Goal: Task Accomplishment & Management: Complete application form

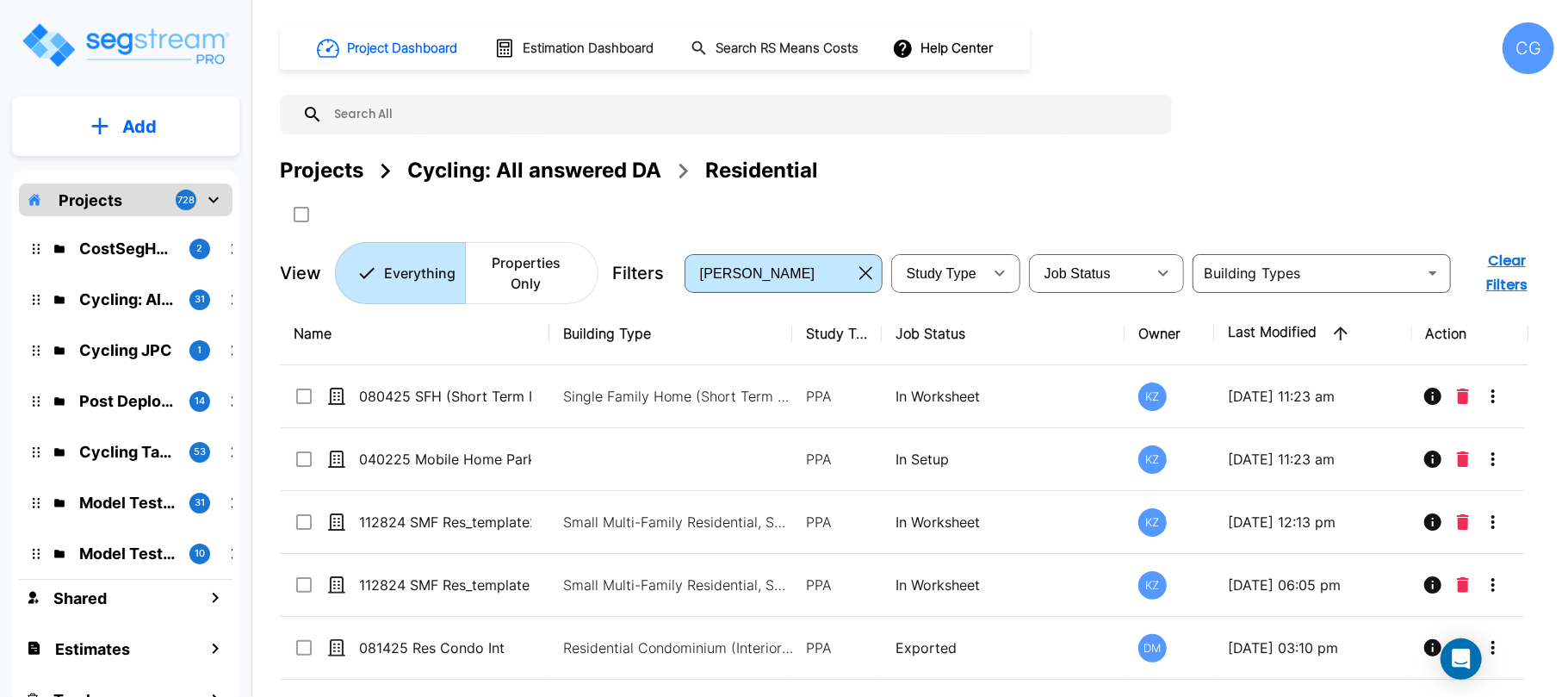
click at [1523, 50] on div "CG" at bounding box center [1528, 48] width 51 height 51
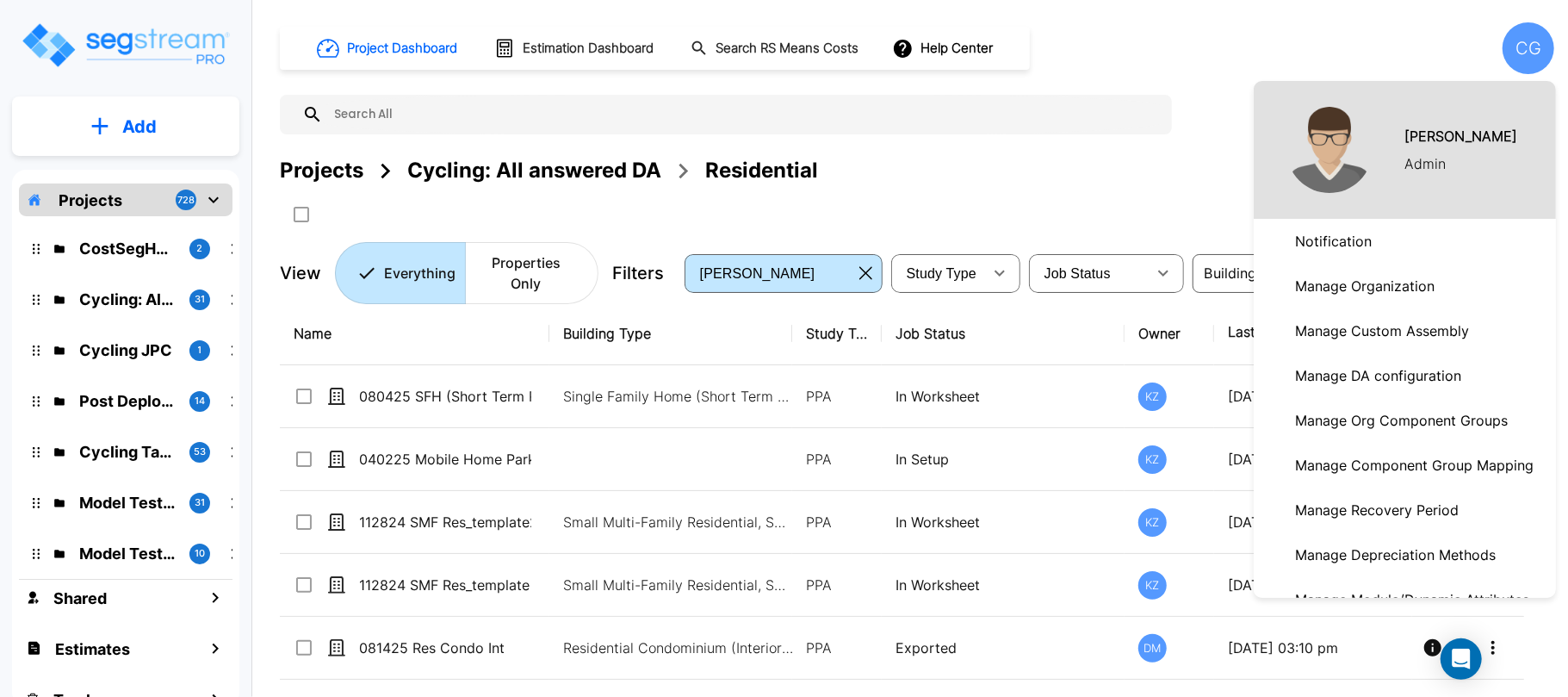
scroll to position [359, 0]
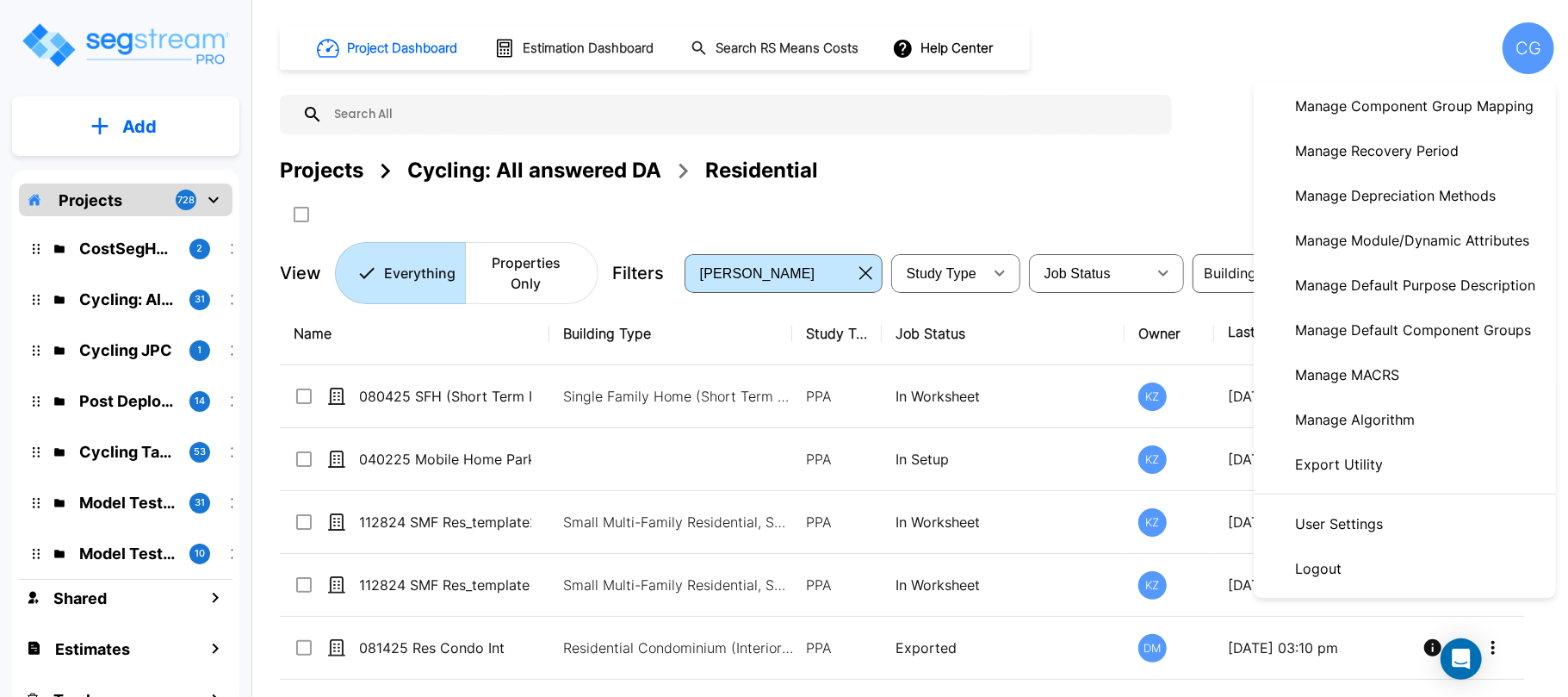
click at [1427, 239] on p "Manage Module/Dynamic Attributes" at bounding box center [1412, 241] width 248 height 35
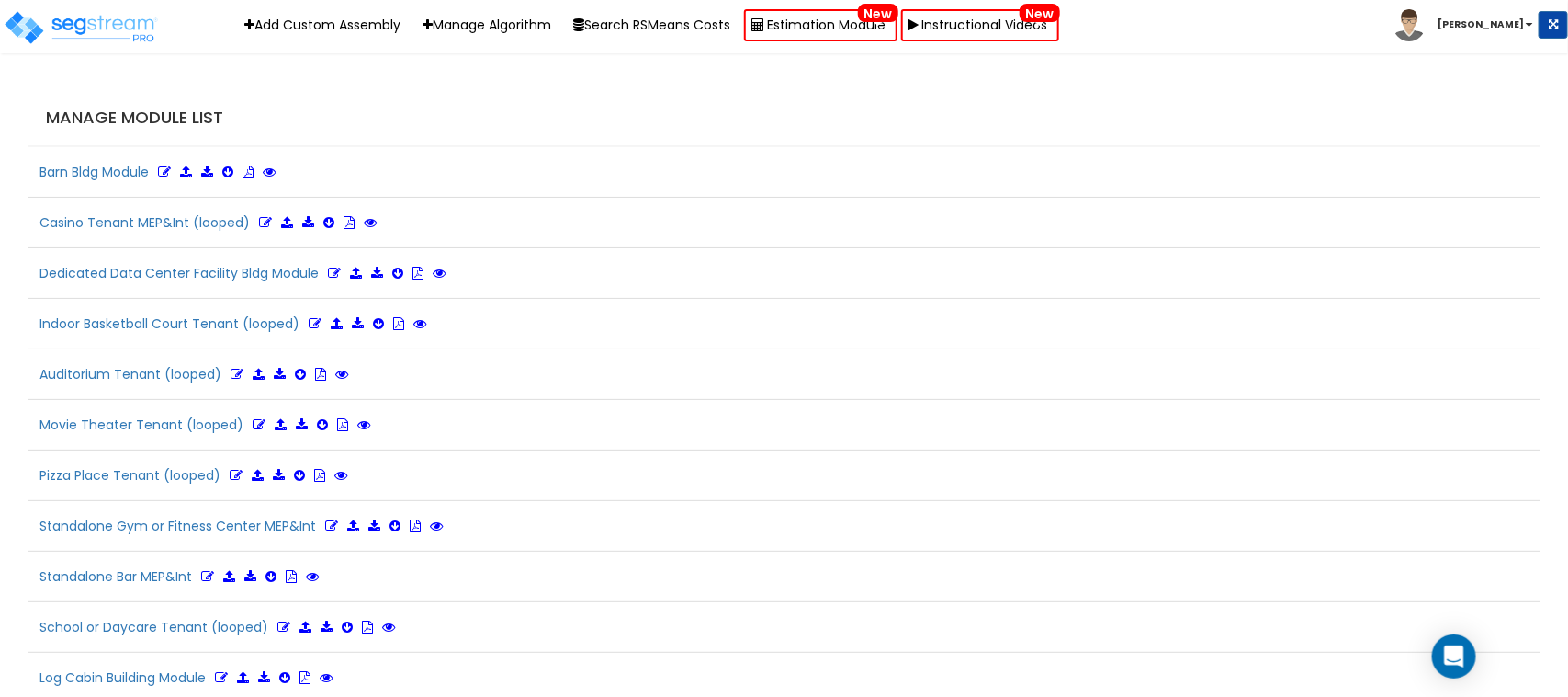
click at [852, 176] on h5 "Barn Bldg Module" at bounding box center [784, 172] width 1513 height 31
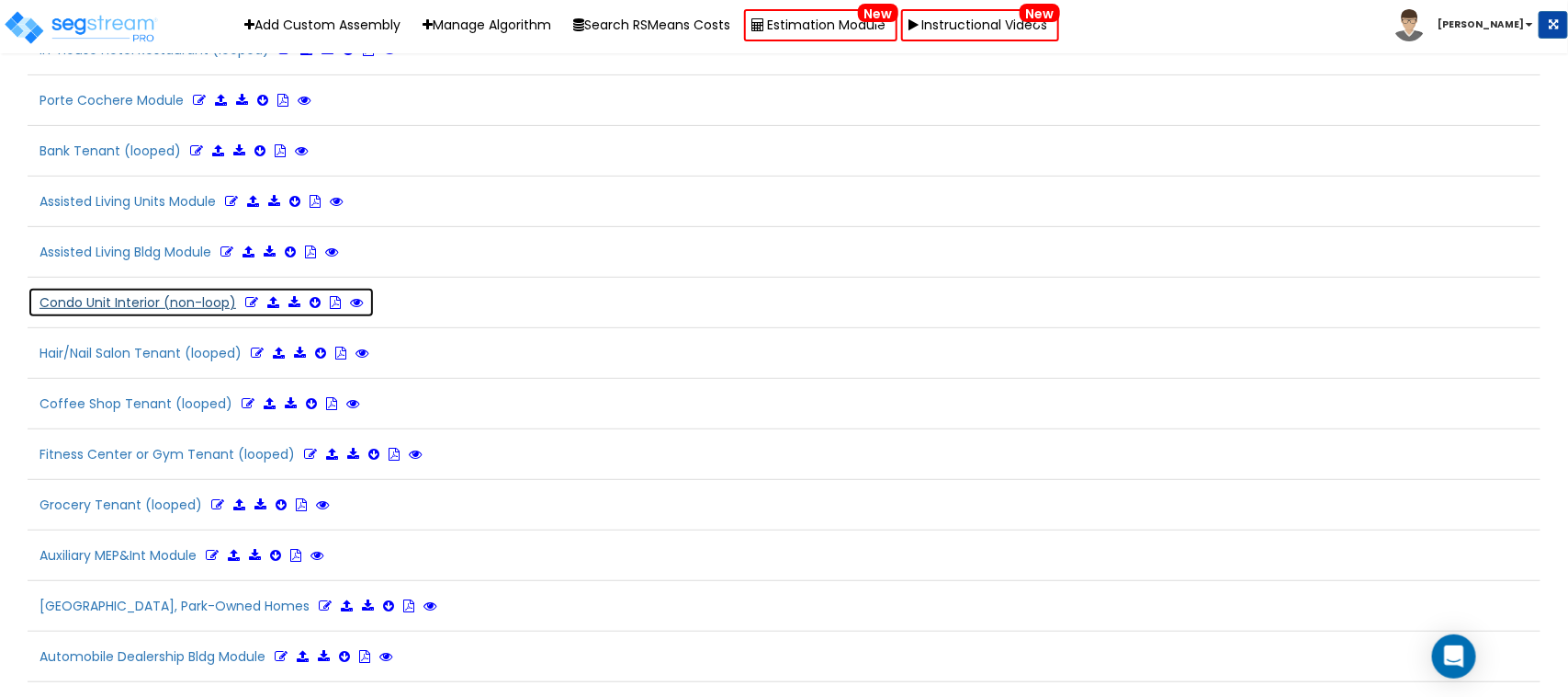
click at [245, 318] on button "Condo Unit Interior (non-loop)" at bounding box center [201, 303] width 347 height 31
click at [249, 308] on icon at bounding box center [251, 302] width 13 height 13
click at [138, 318] on button "Condo Unit Interior (non-loop) Refresh" at bounding box center [226, 303] width 398 height 31
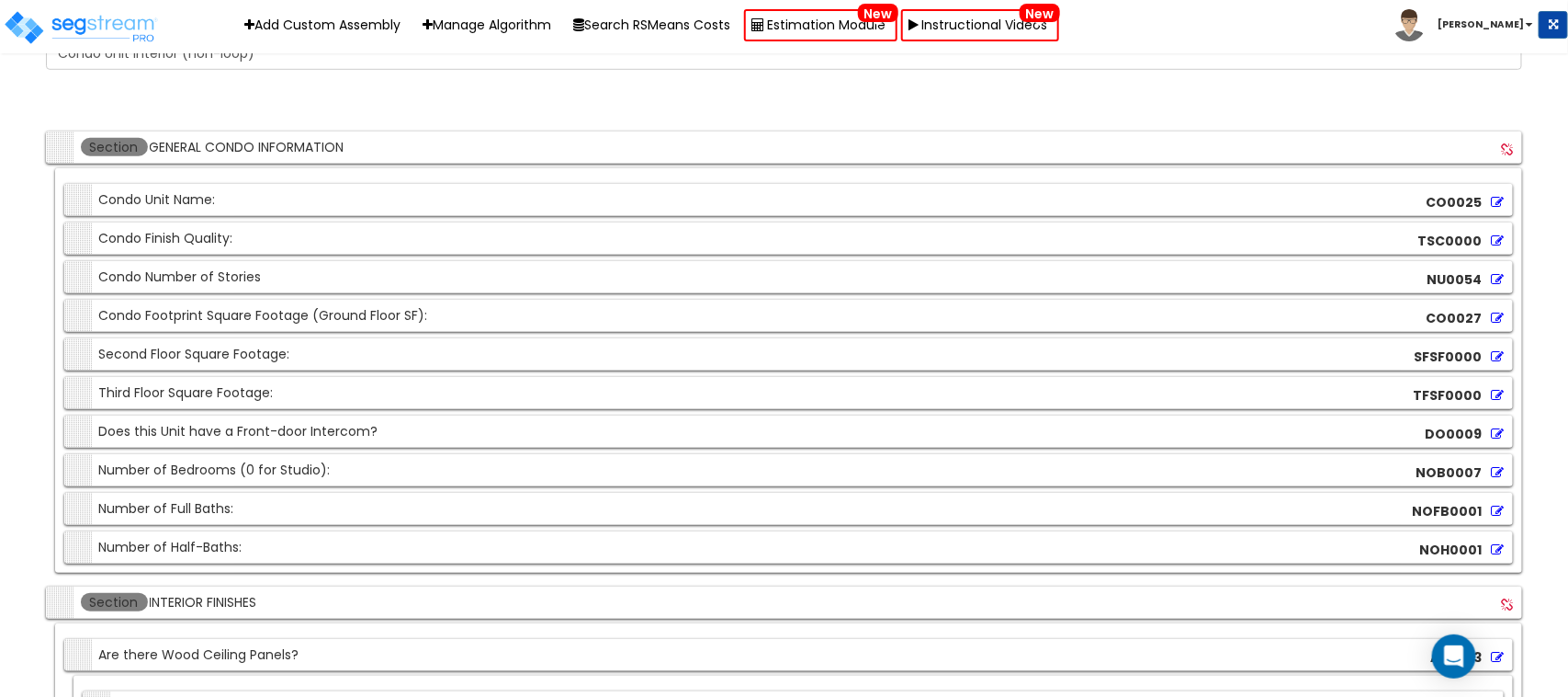
scroll to position [5531, 0]
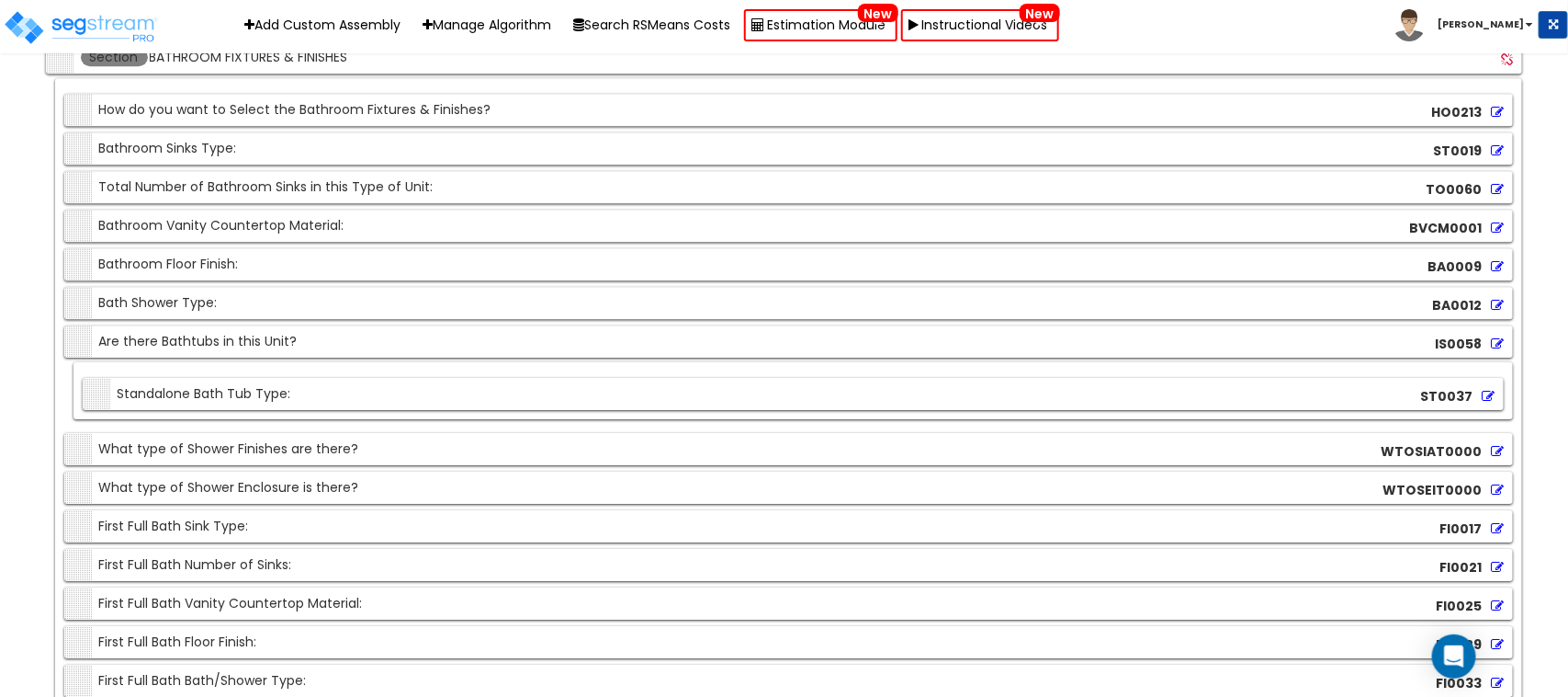
click at [1496, 311] on icon at bounding box center [1497, 305] width 13 height 13
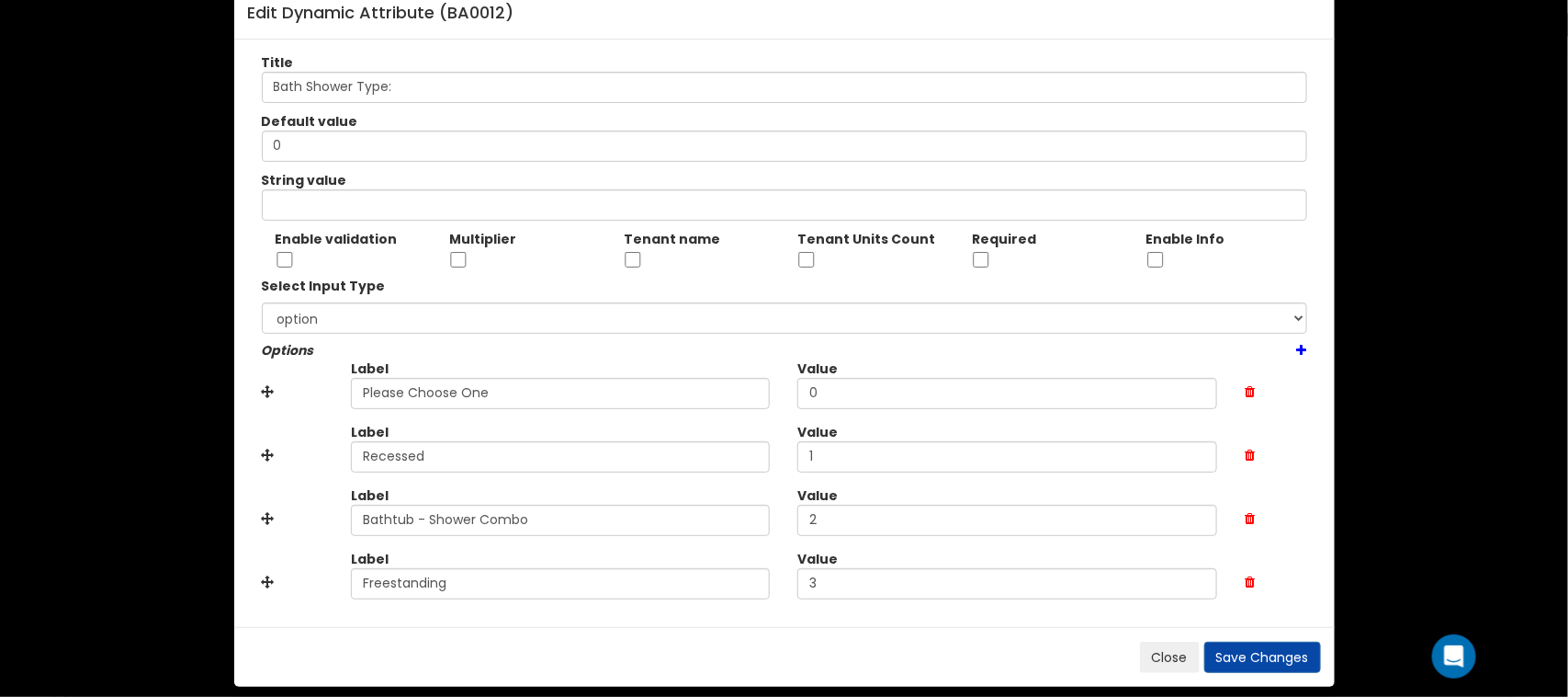
scroll to position [60, 0]
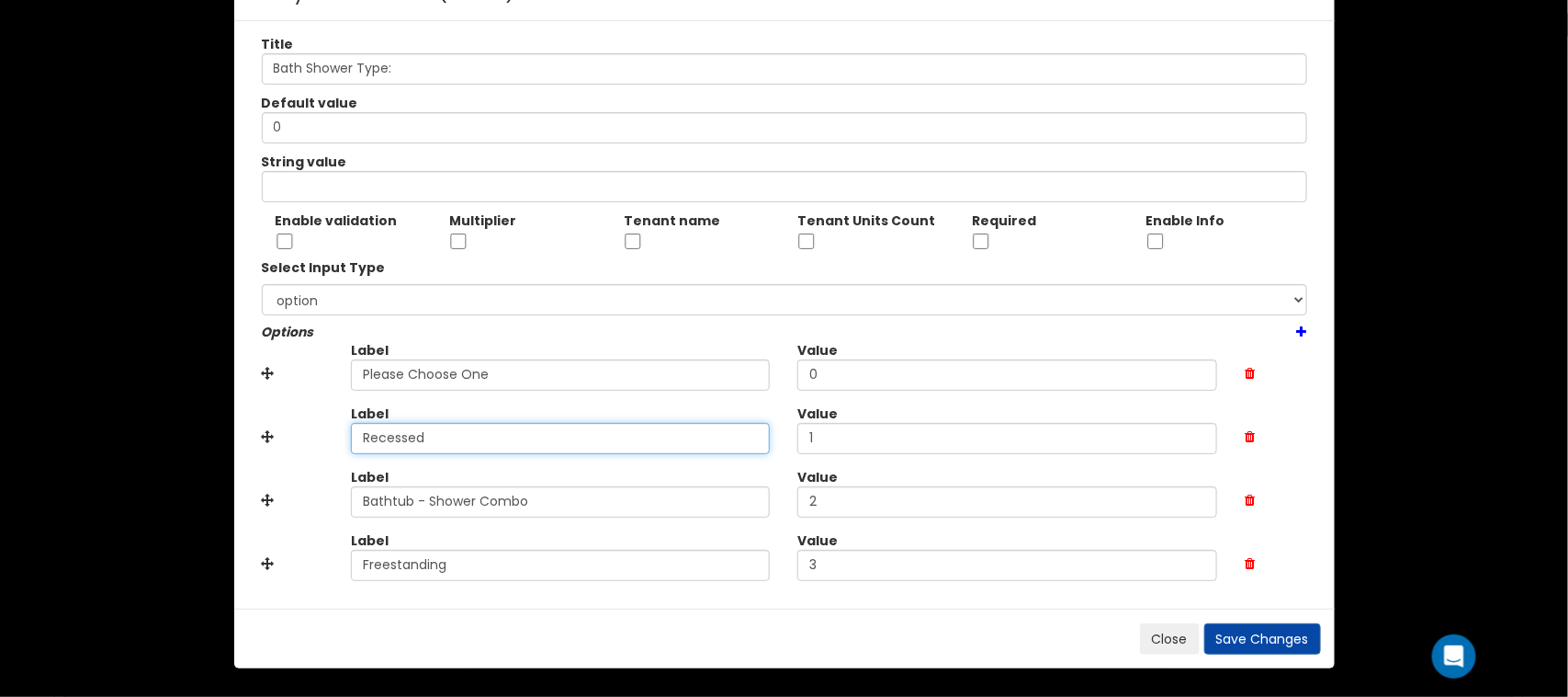
drag, startPoint x: 368, startPoint y: 441, endPoint x: 228, endPoint y: 439, distance: 140.0
click at [228, 439] on div "Edit Dynamic Attribute ( BA0012 ) Title Bath Shower Type: Default value 0 Strin…" at bounding box center [784, 348] width 1568 height 697
paste input "Standalone Shower"
type input "Standalone Shower"
drag, startPoint x: 352, startPoint y: 501, endPoint x: 170, endPoint y: 499, distance: 182.0
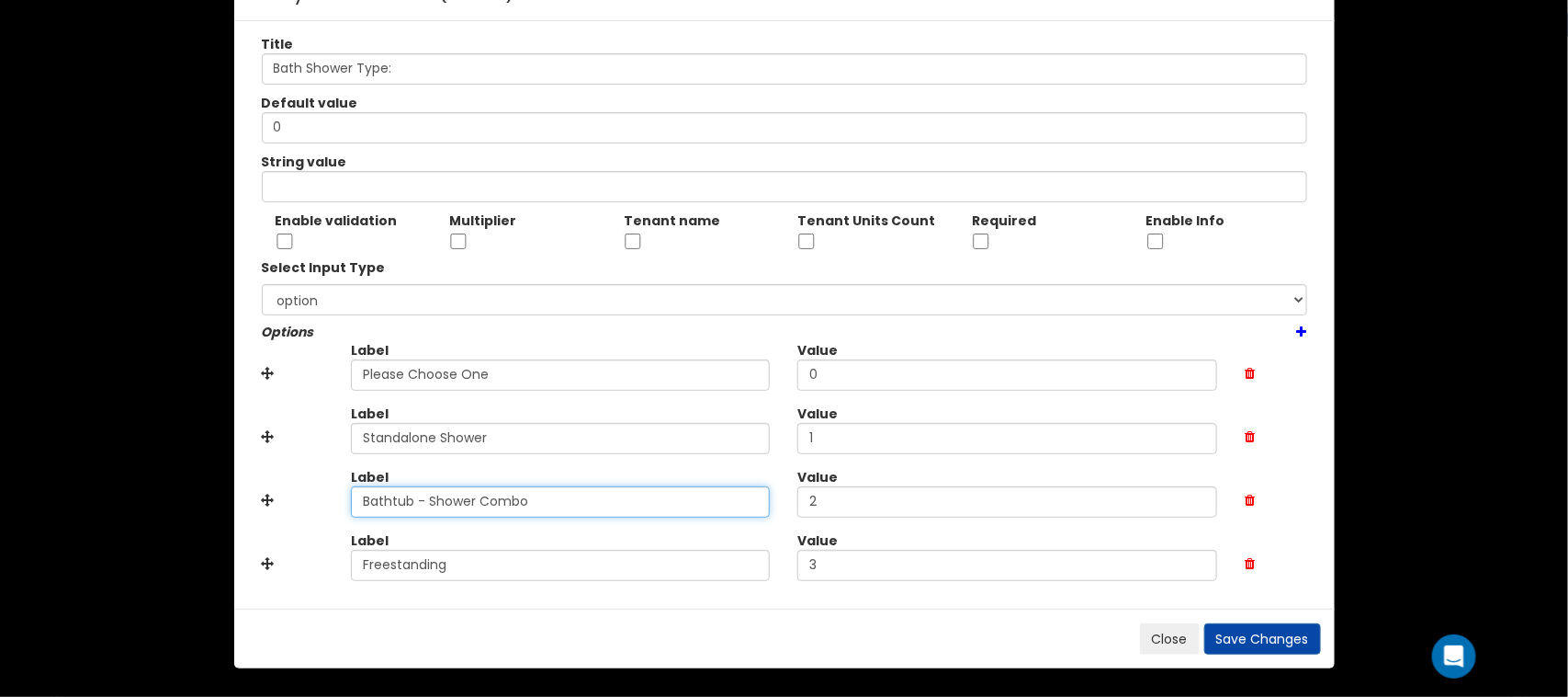
click at [171, 499] on div "Edit Dynamic Attribute ( BA0012 ) Title Bath Shower Type: Default value 0 Strin…" at bounding box center [784, 348] width 1568 height 697
paste input "ination"
type input "Bathtub - Shower Combination"
drag, startPoint x: 262, startPoint y: 563, endPoint x: 272, endPoint y: 562, distance: 10.0
drag, startPoint x: 268, startPoint y: 563, endPoint x: 268, endPoint y: 369, distance: 194.0
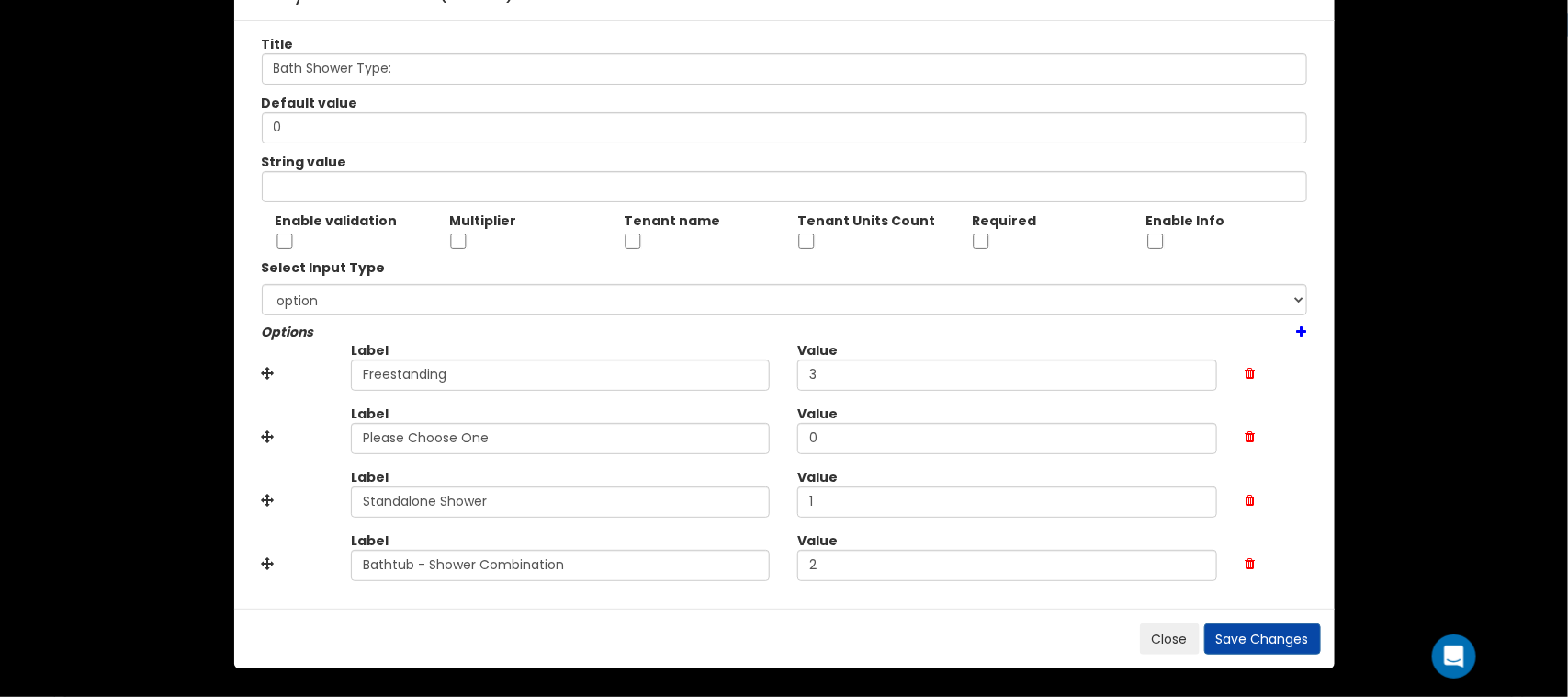
click at [1251, 373] on icon at bounding box center [1250, 373] width 10 height 13
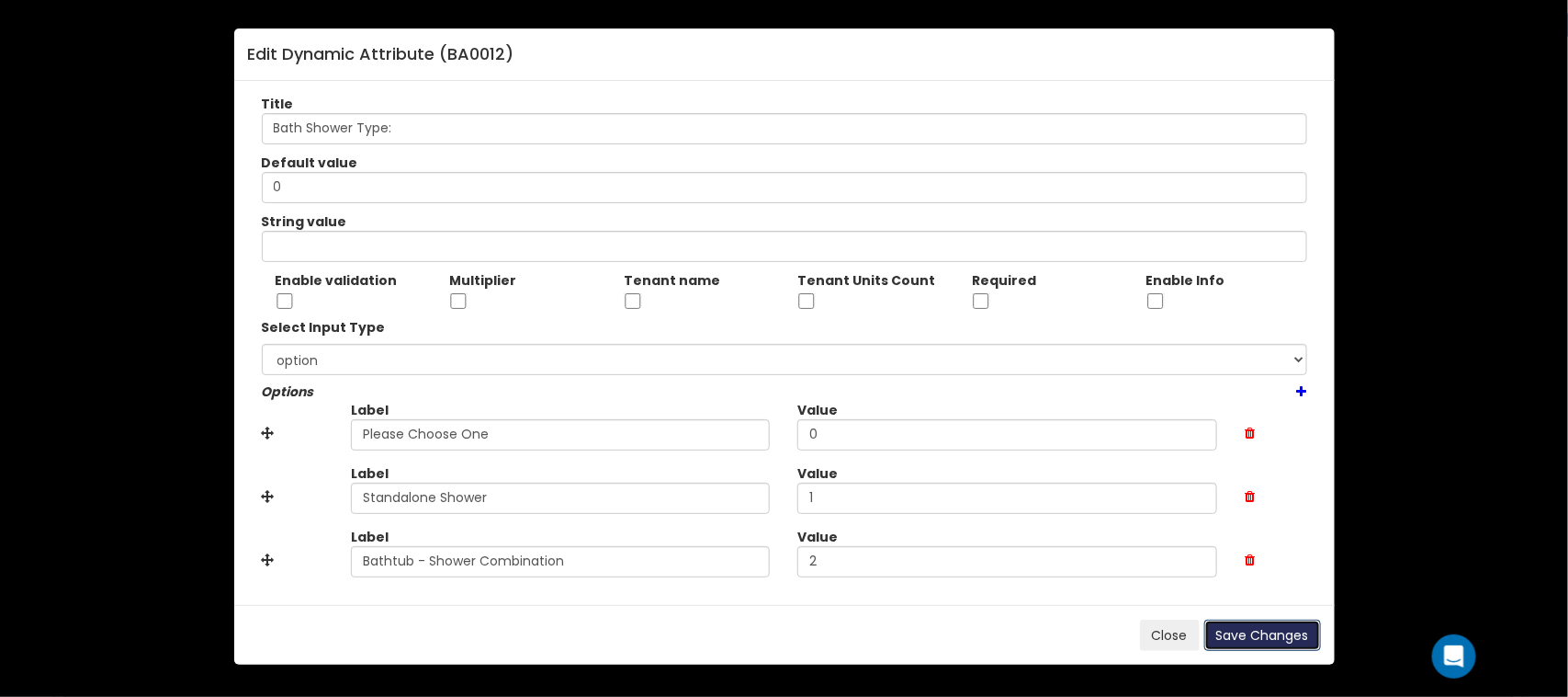
click at [1251, 636] on button "Save Changes" at bounding box center [1263, 636] width 117 height 31
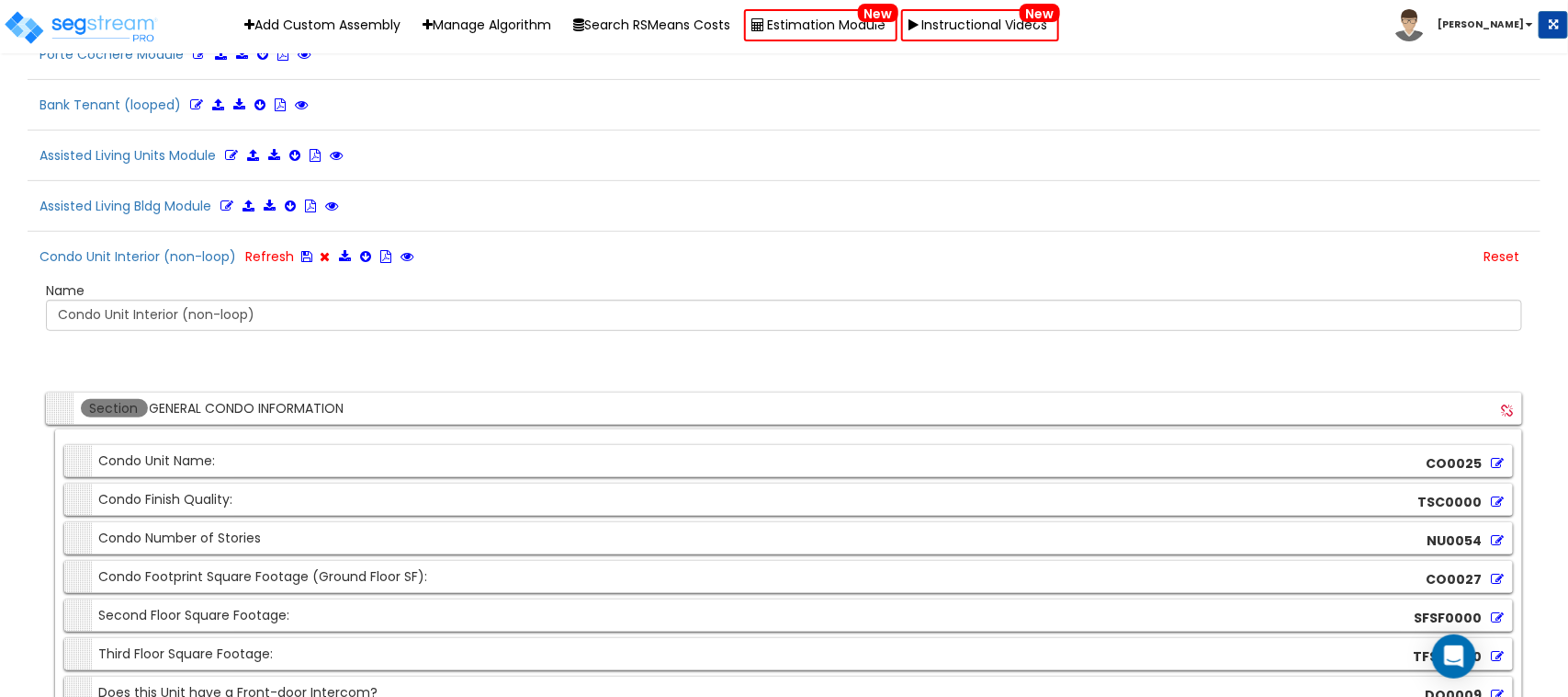
scroll to position [3387, 0]
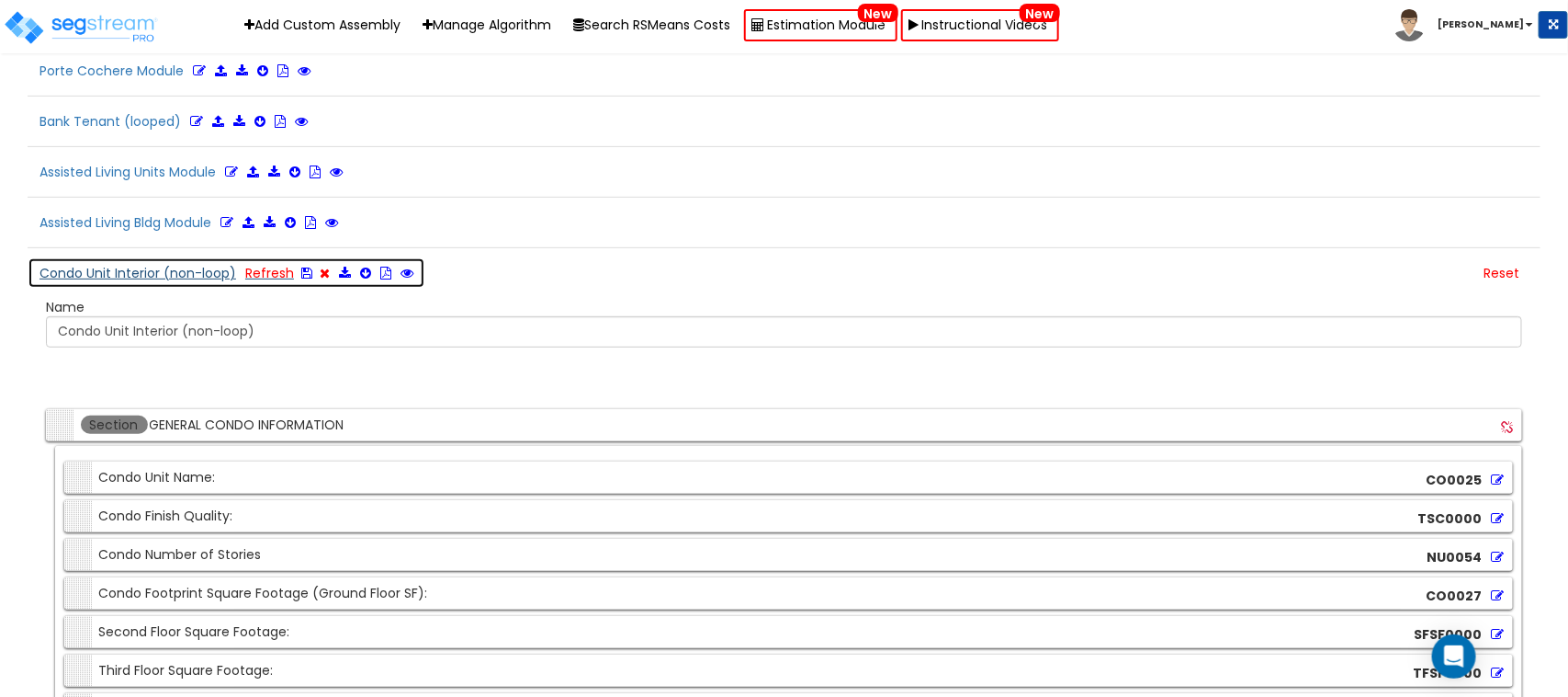
click at [305, 279] on icon at bounding box center [306, 272] width 11 height 13
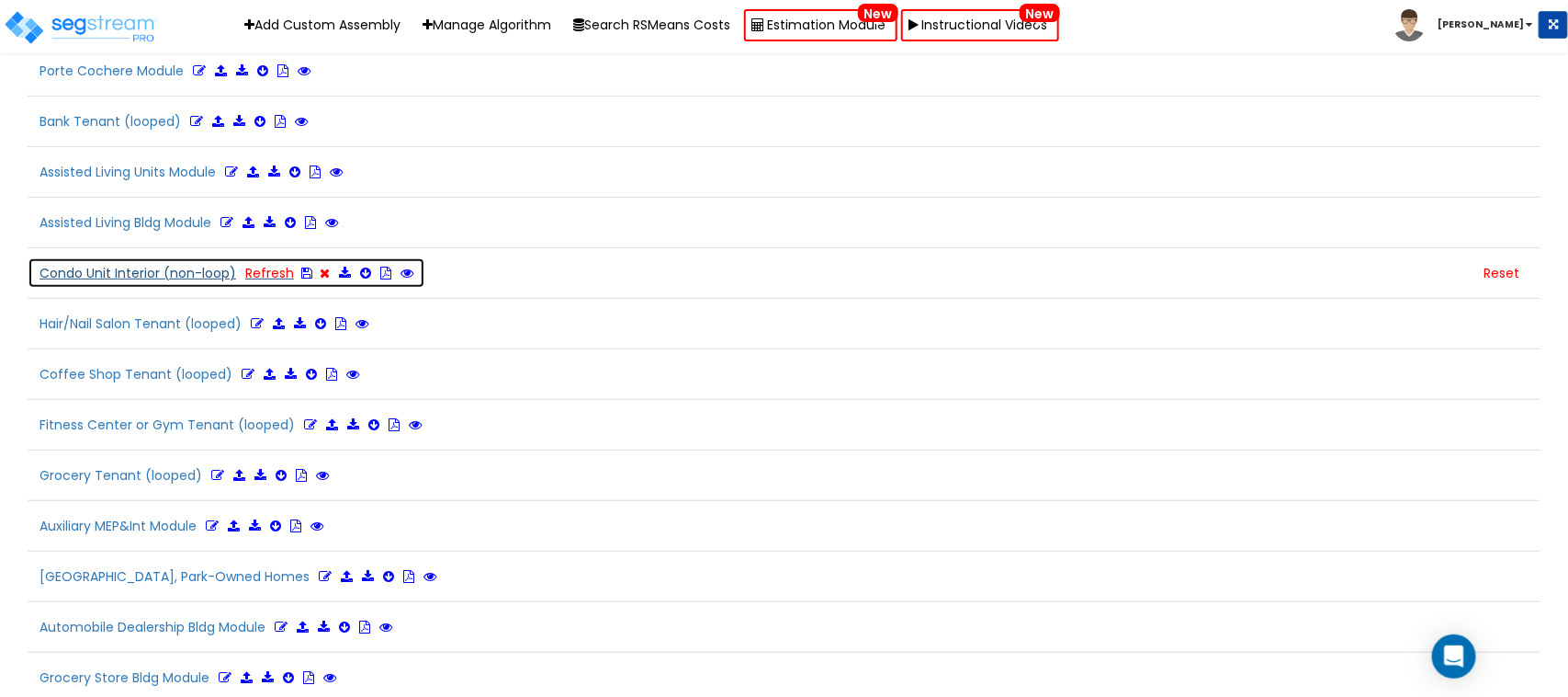
click at [304, 279] on icon at bounding box center [306, 272] width 11 height 13
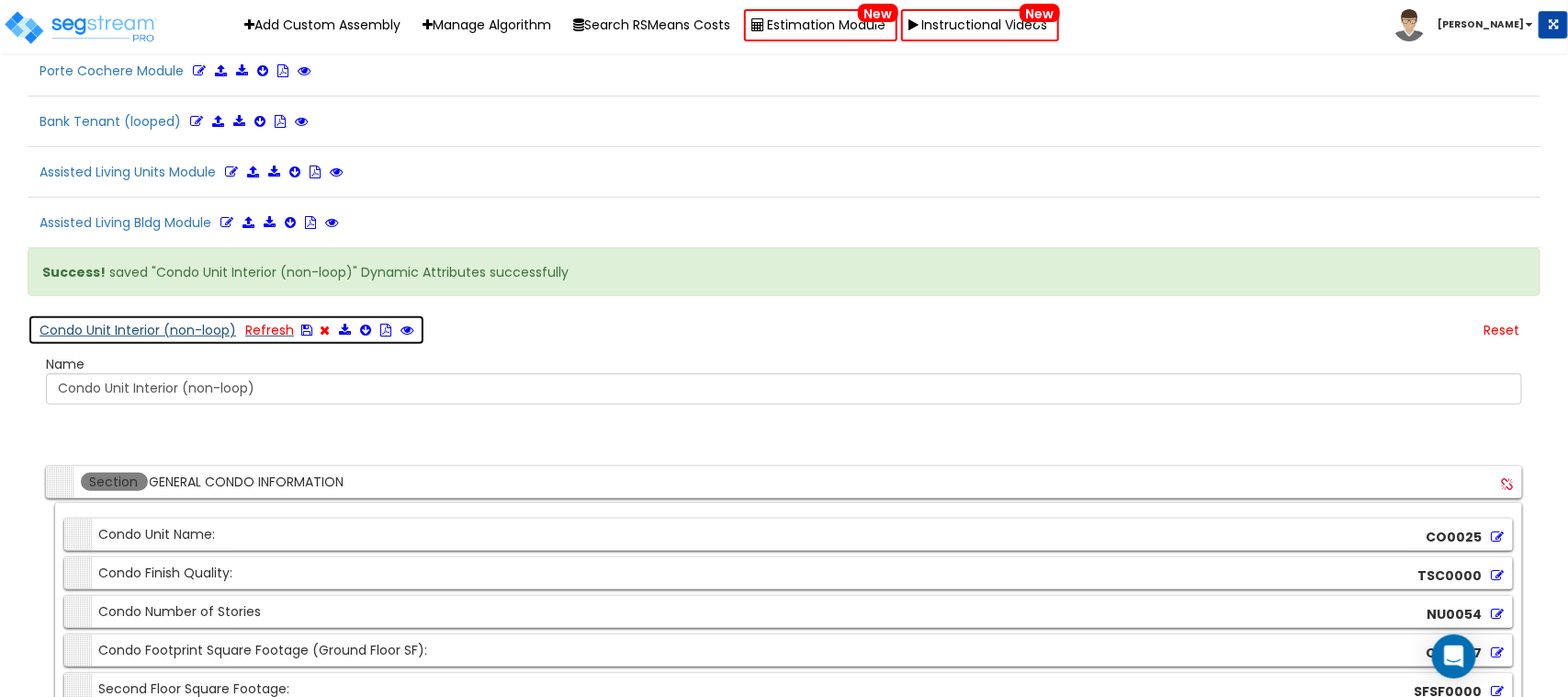
click at [177, 346] on button "Condo Unit Interior (non-loop) Refresh" at bounding box center [226, 330] width 398 height 31
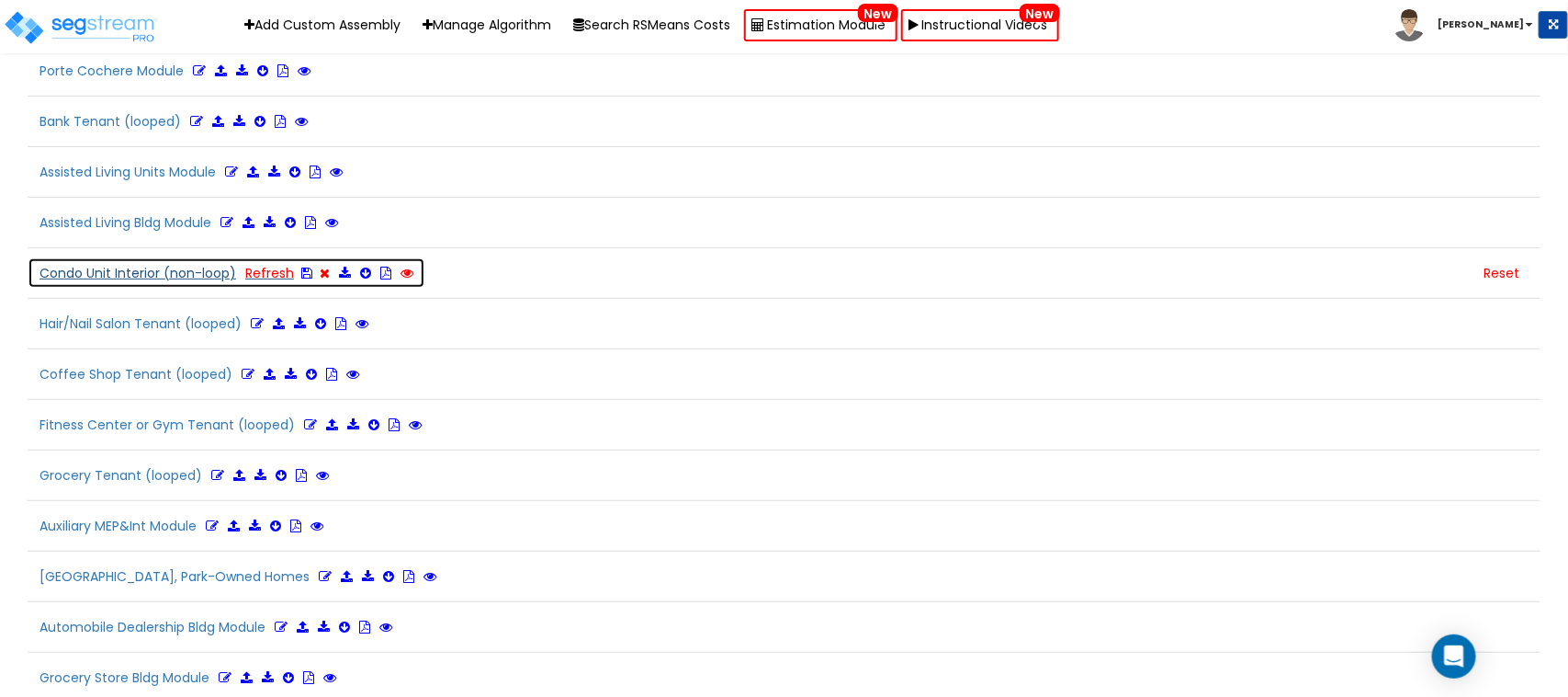
click at [410, 279] on icon at bounding box center [407, 272] width 13 height 13
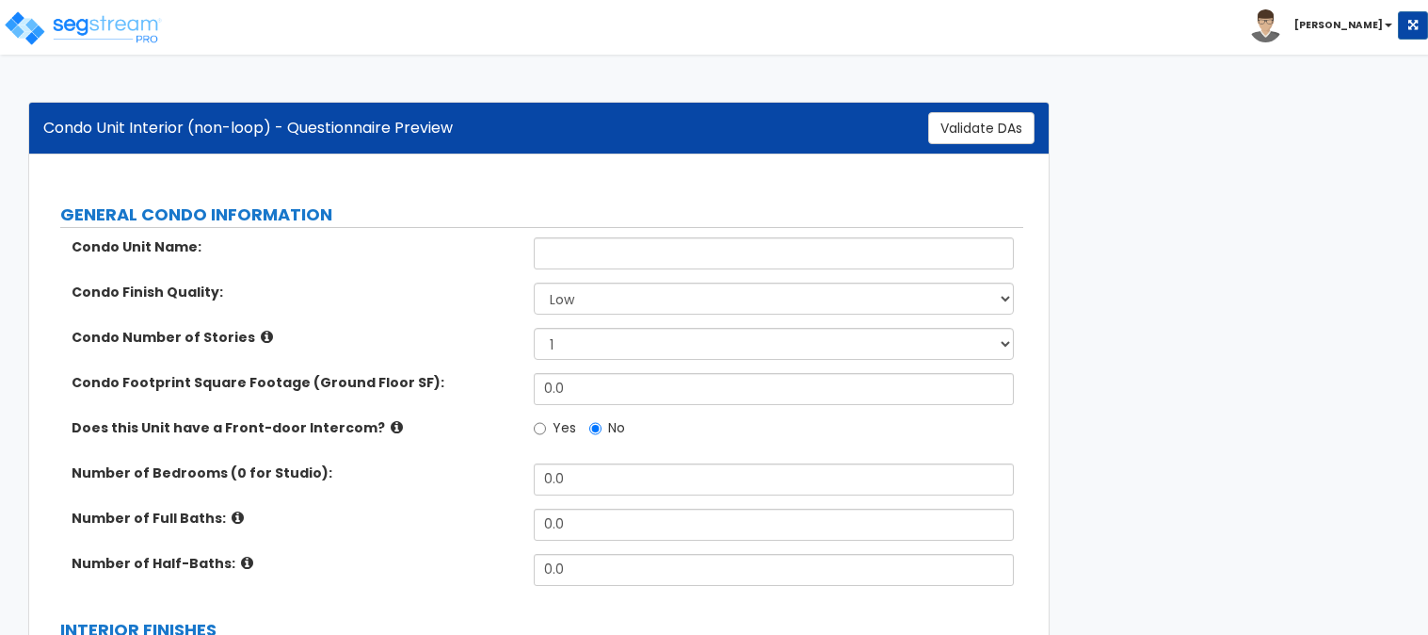
scroll to position [279, 0]
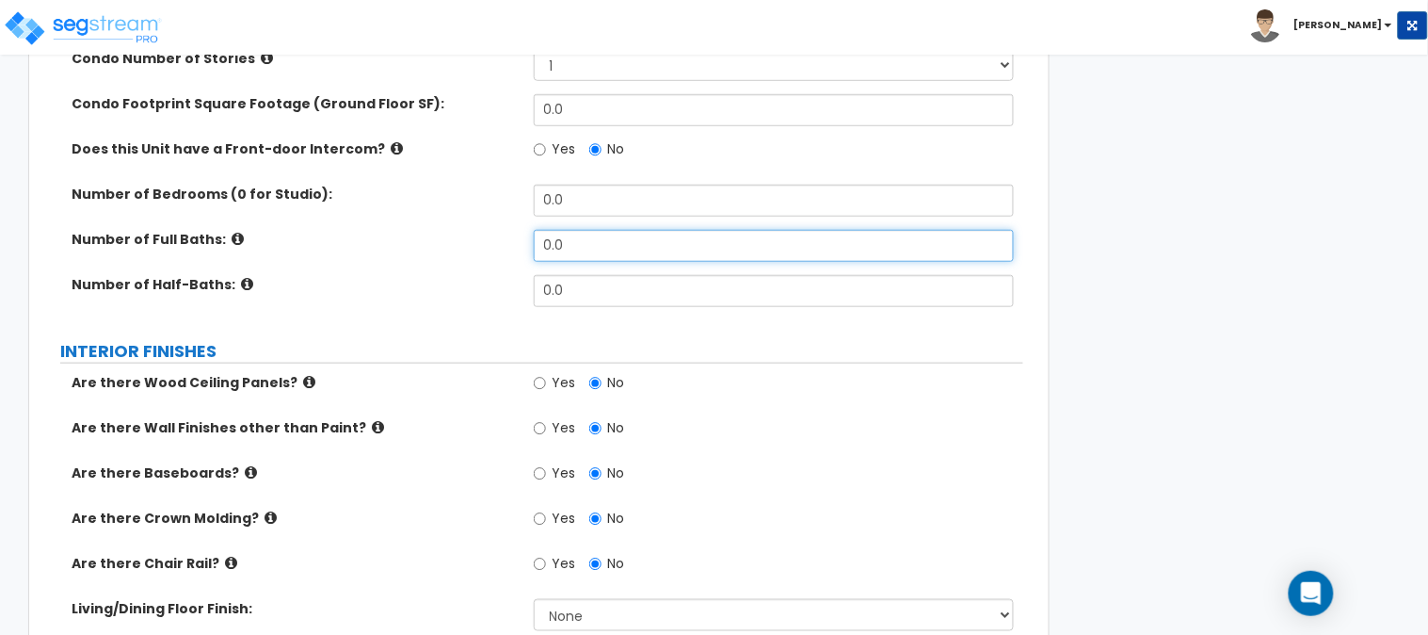
click at [572, 241] on input "0.0" at bounding box center [774, 246] width 481 height 32
drag, startPoint x: 572, startPoint y: 241, endPoint x: 436, endPoint y: 252, distance: 137.0
click at [436, 252] on div "Number of Full Baths: 0.0" at bounding box center [533, 252] width 980 height 45
type input "1"
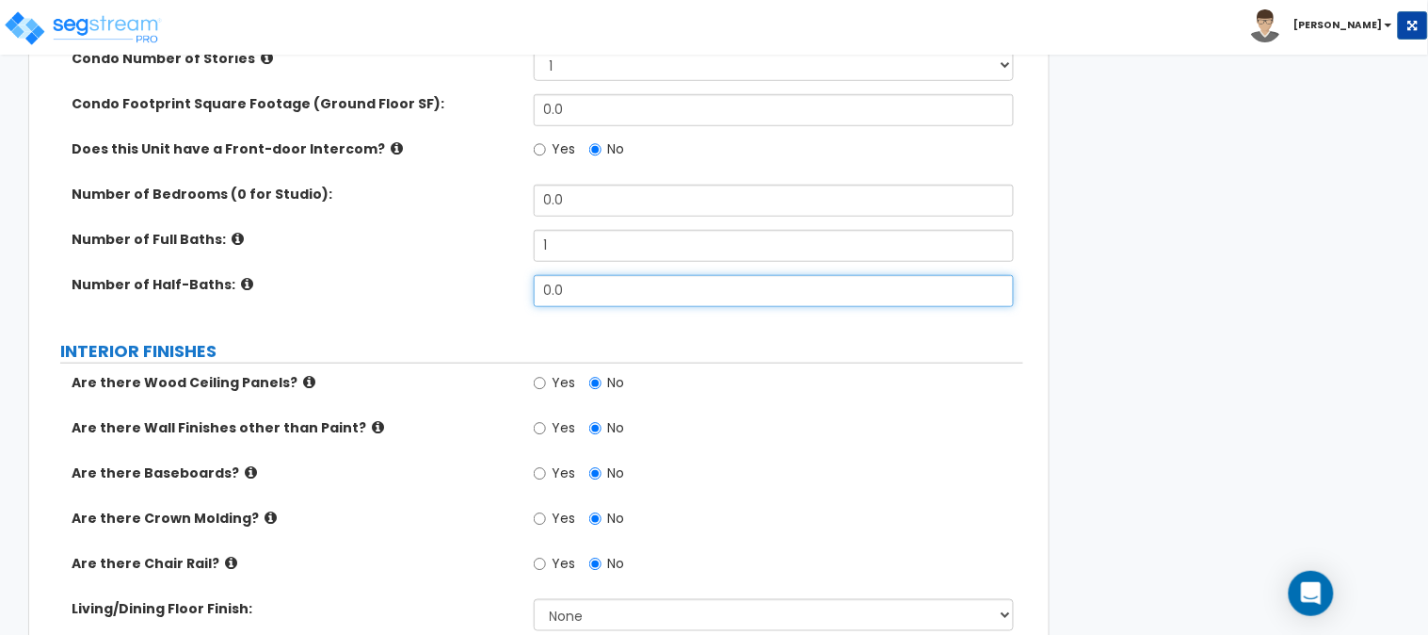
click at [434, 277] on div "Number of Half-Baths: 0.0" at bounding box center [533, 297] width 980 height 45
type input "1"
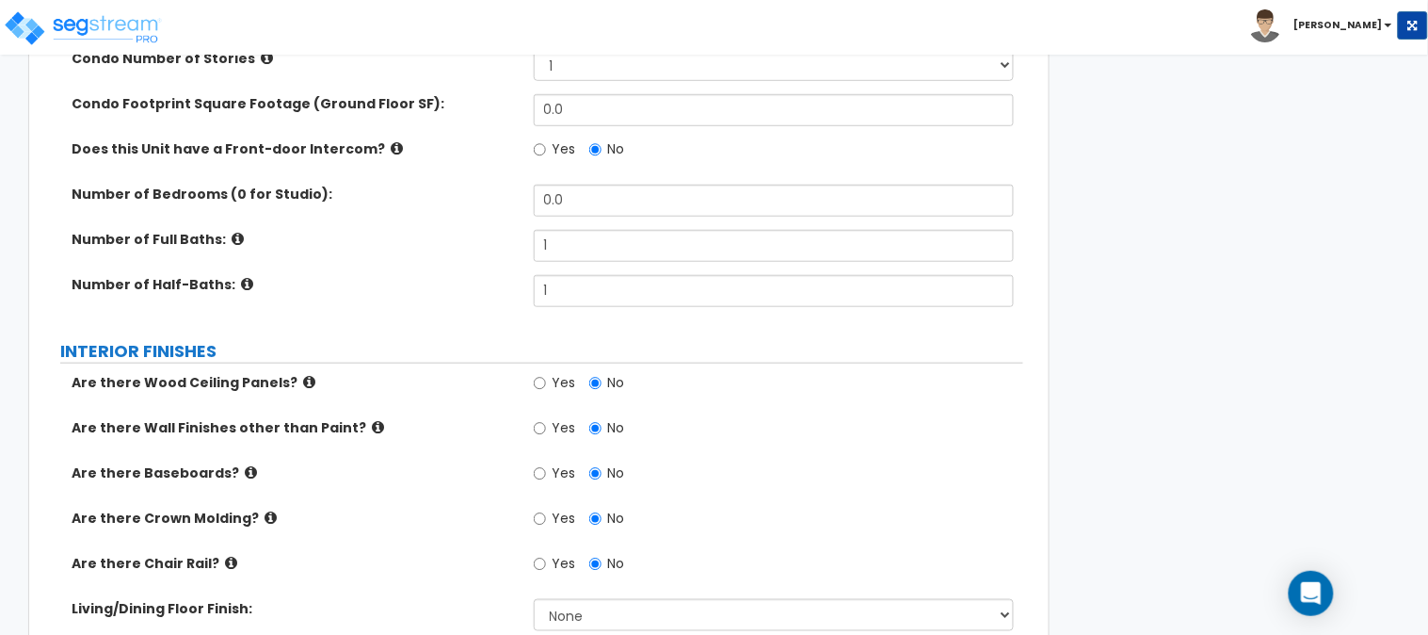
click at [398, 389] on div "Are there Wood Ceiling Panels?" at bounding box center [288, 382] width 491 height 19
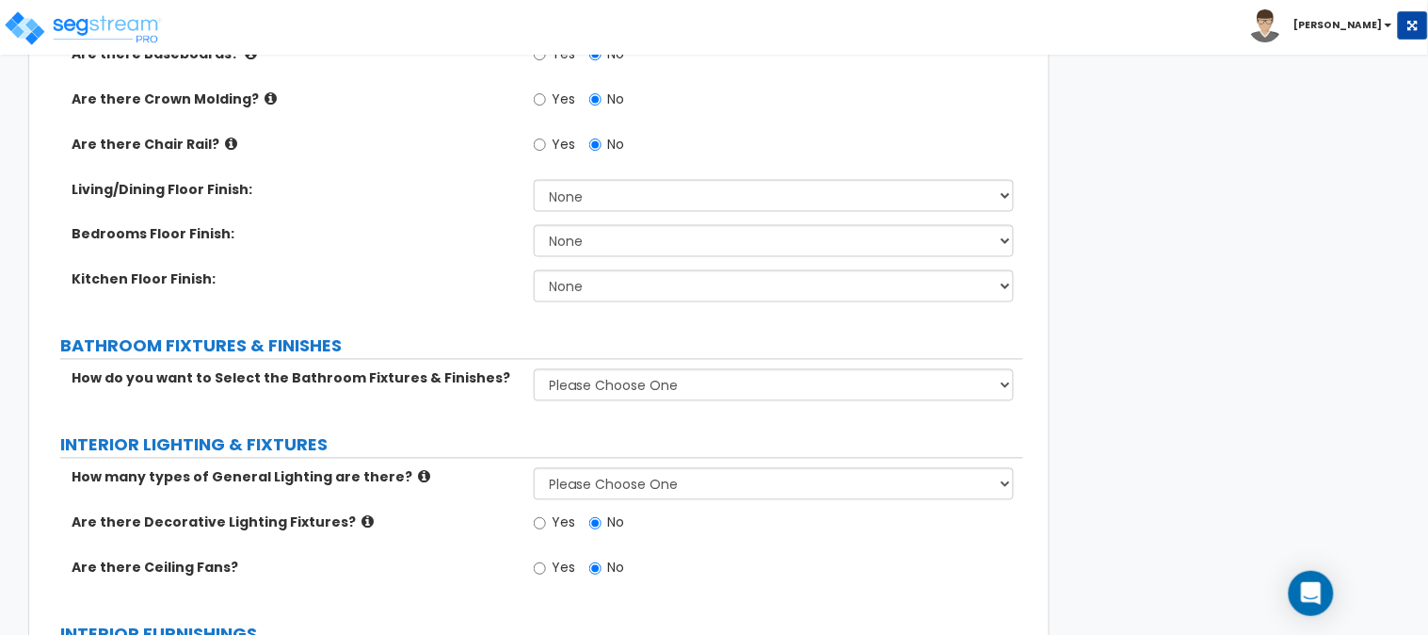
scroll to position [836, 0]
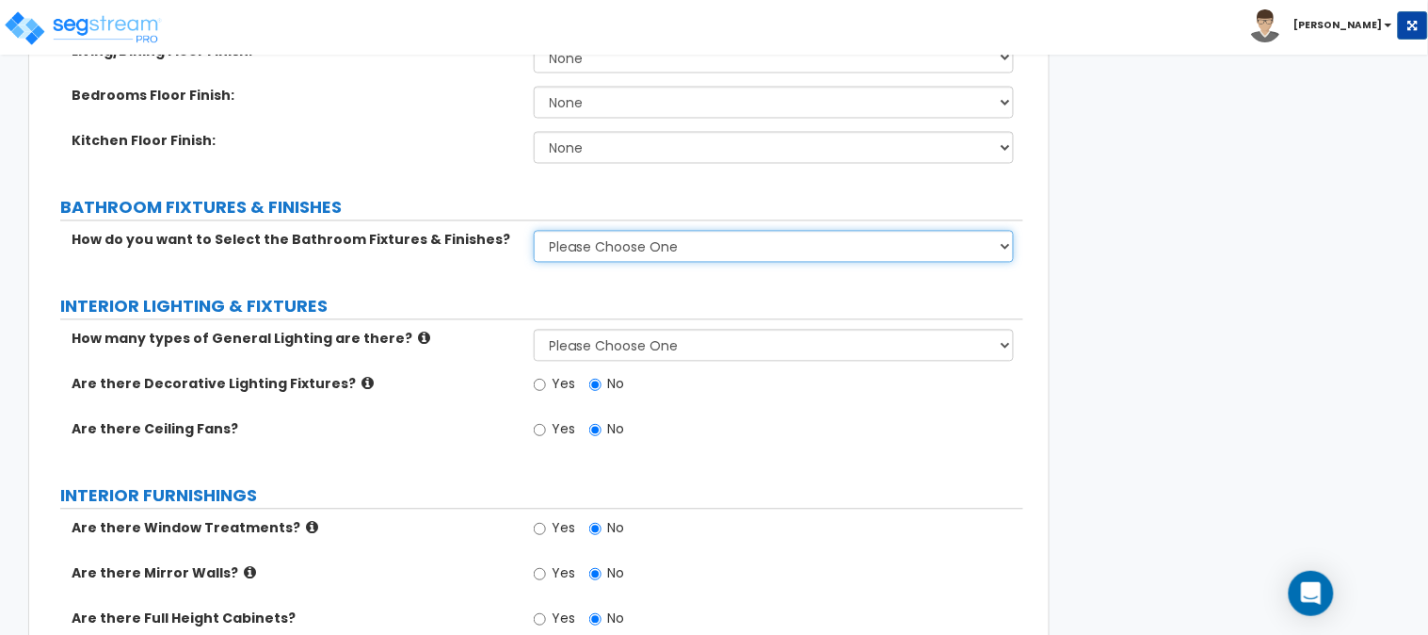
click at [600, 249] on select "Please Choose One Select Fixtures and Finishes only for one Bath and assume thi…" at bounding box center [774, 247] width 481 height 32
select select "1.0"
click at [534, 231] on select "Please Choose One Select Fixtures and Finishes only for one Bath and assume thi…" at bounding box center [774, 247] width 481 height 32
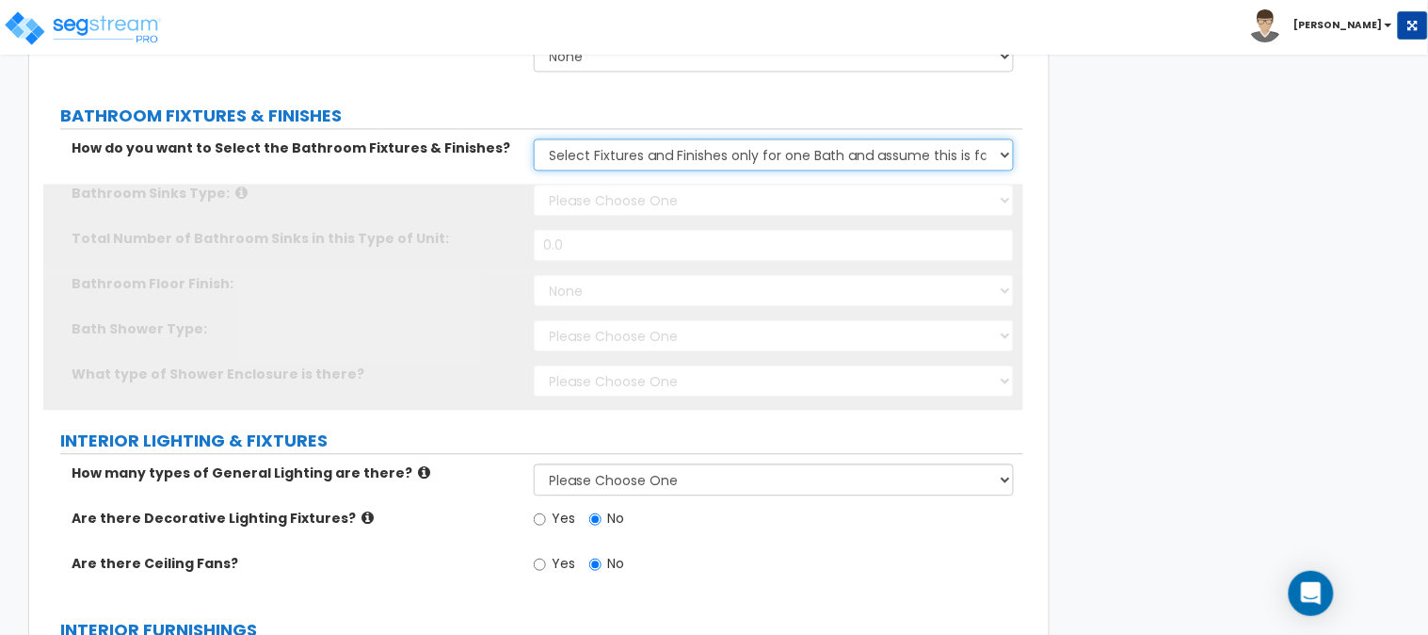
scroll to position [975, 0]
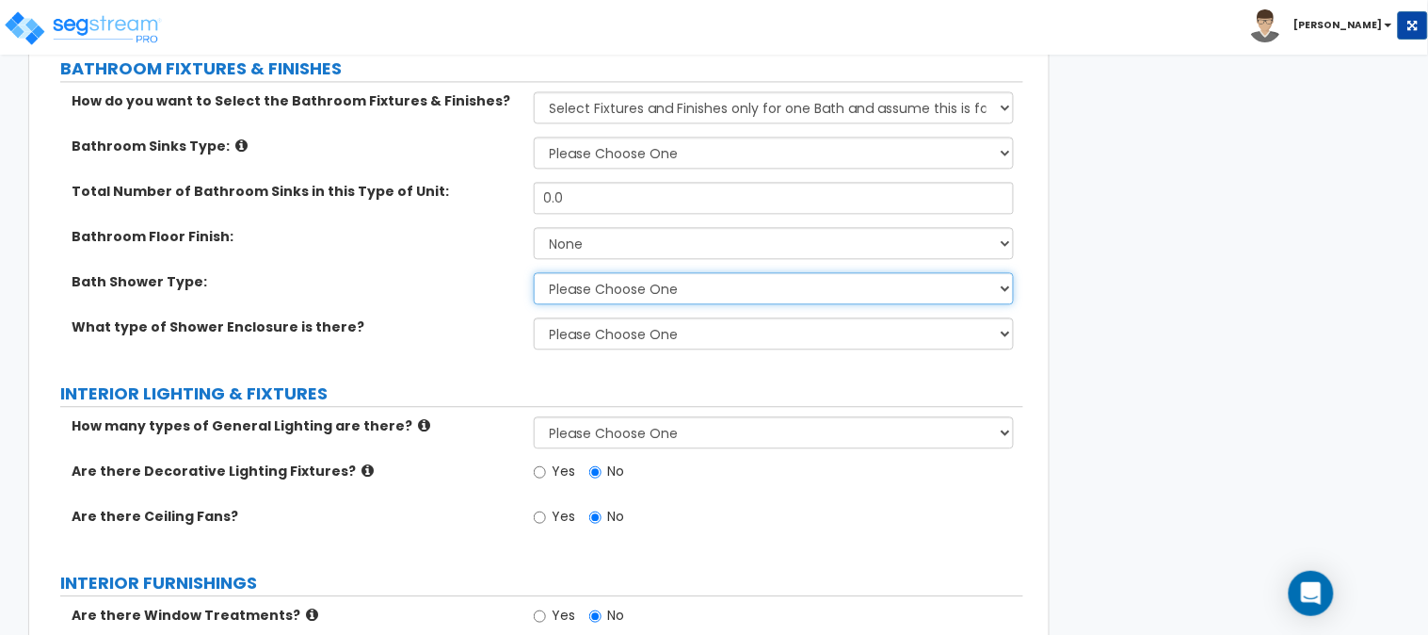
click at [578, 285] on select "Please Choose One Standalone Shower Bathtub - Shower Combination" at bounding box center [774, 288] width 481 height 32
click at [534, 272] on select "Please Choose One Standalone Shower Bathtub - Shower Combination" at bounding box center [774, 288] width 481 height 32
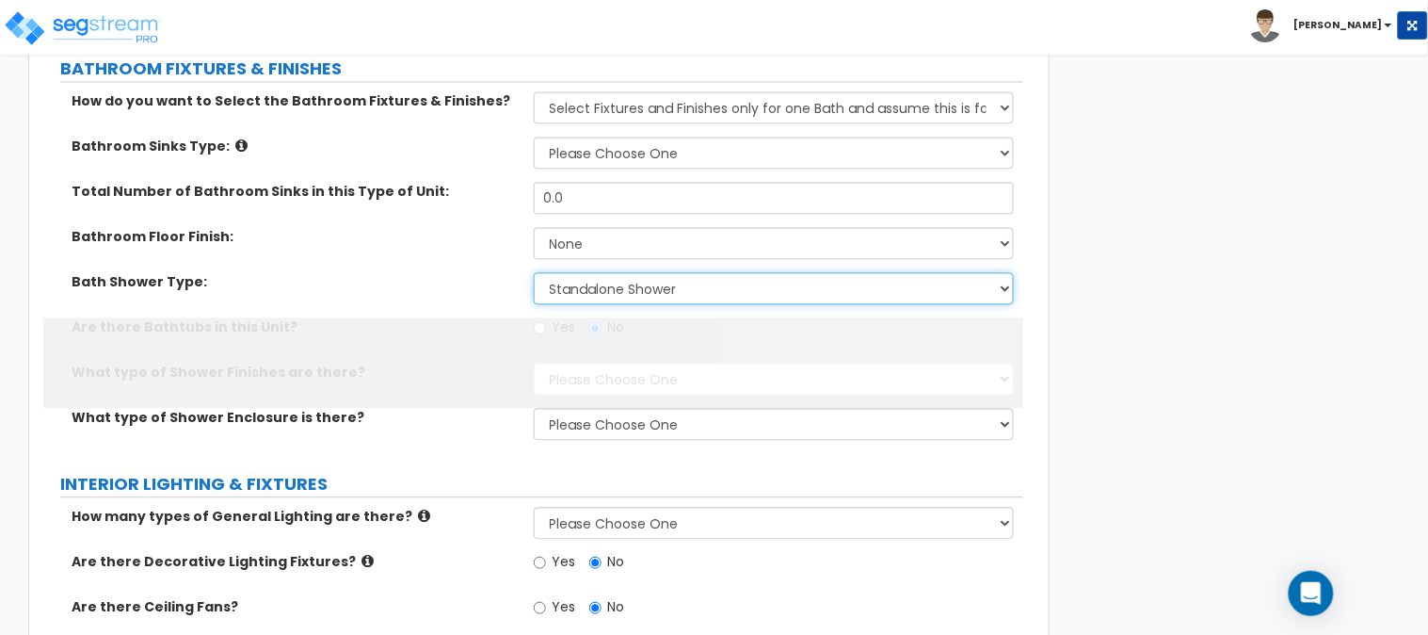
click at [613, 284] on select "Please Choose One Standalone Shower Bathtub - Shower Combination" at bounding box center [774, 288] width 481 height 32
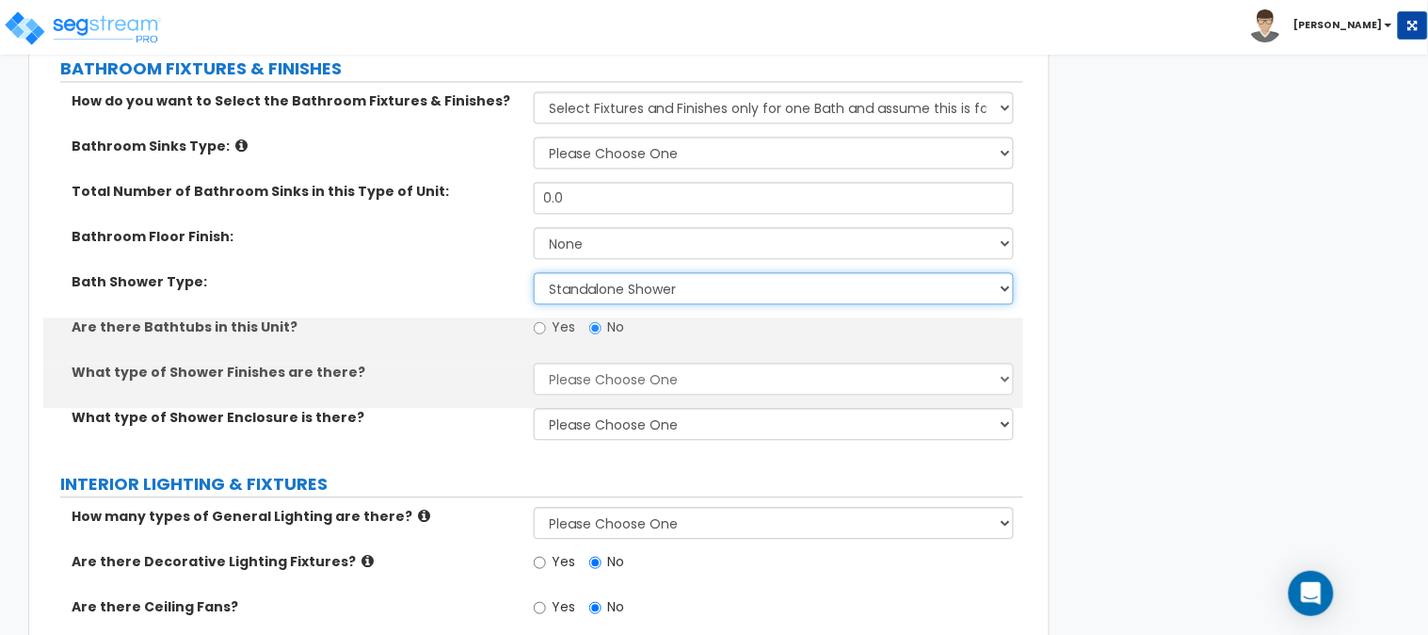
select select "2.0"
click at [534, 272] on select "Please Choose One Standalone Shower Bathtub - Shower Combination" at bounding box center [774, 288] width 481 height 32
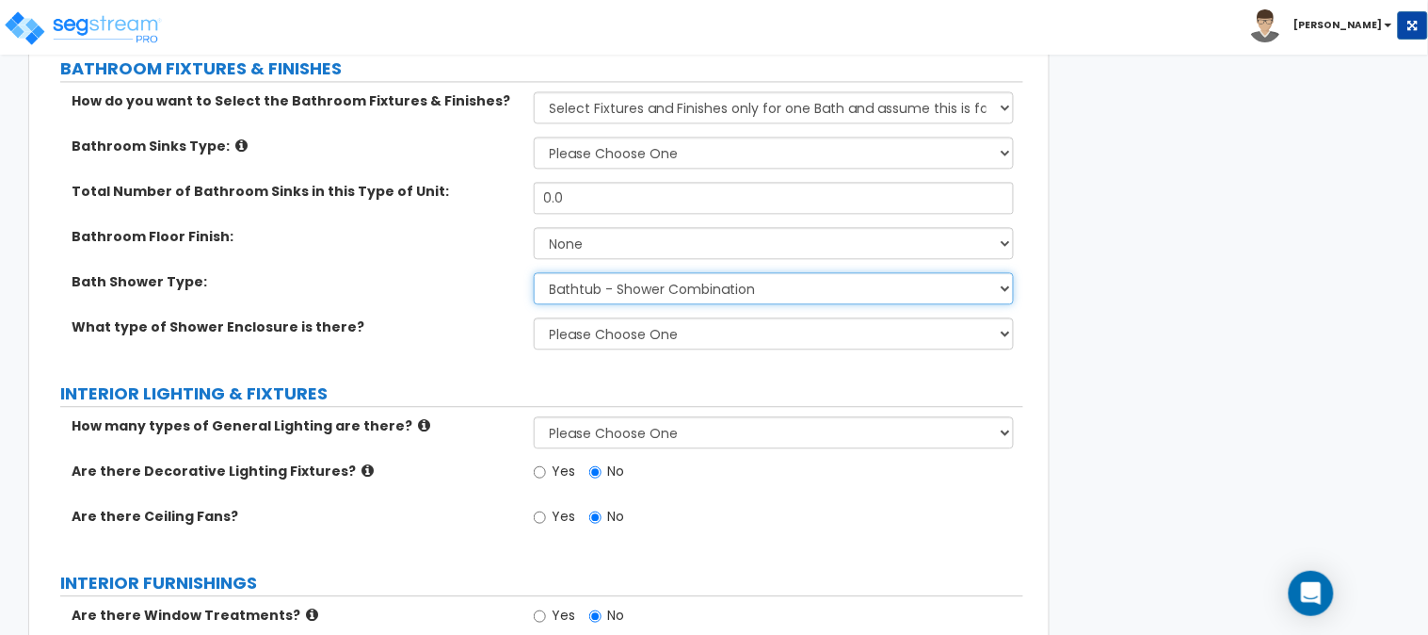
click at [667, 281] on select "Please Choose One Standalone Shower Bathtub - Shower Combination" at bounding box center [774, 288] width 481 height 32
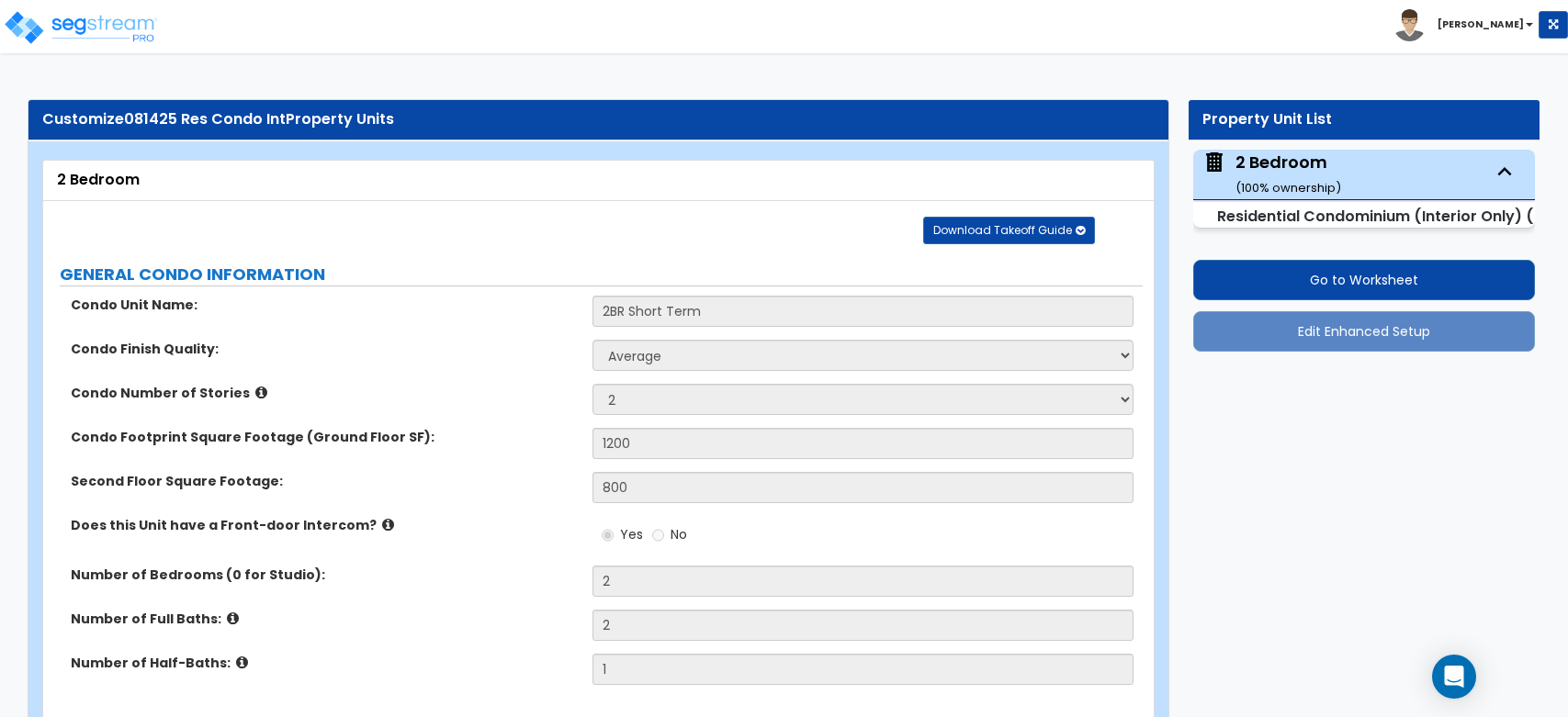
select select "1"
select select "2"
select select "5"
select select "4"
select select "3"
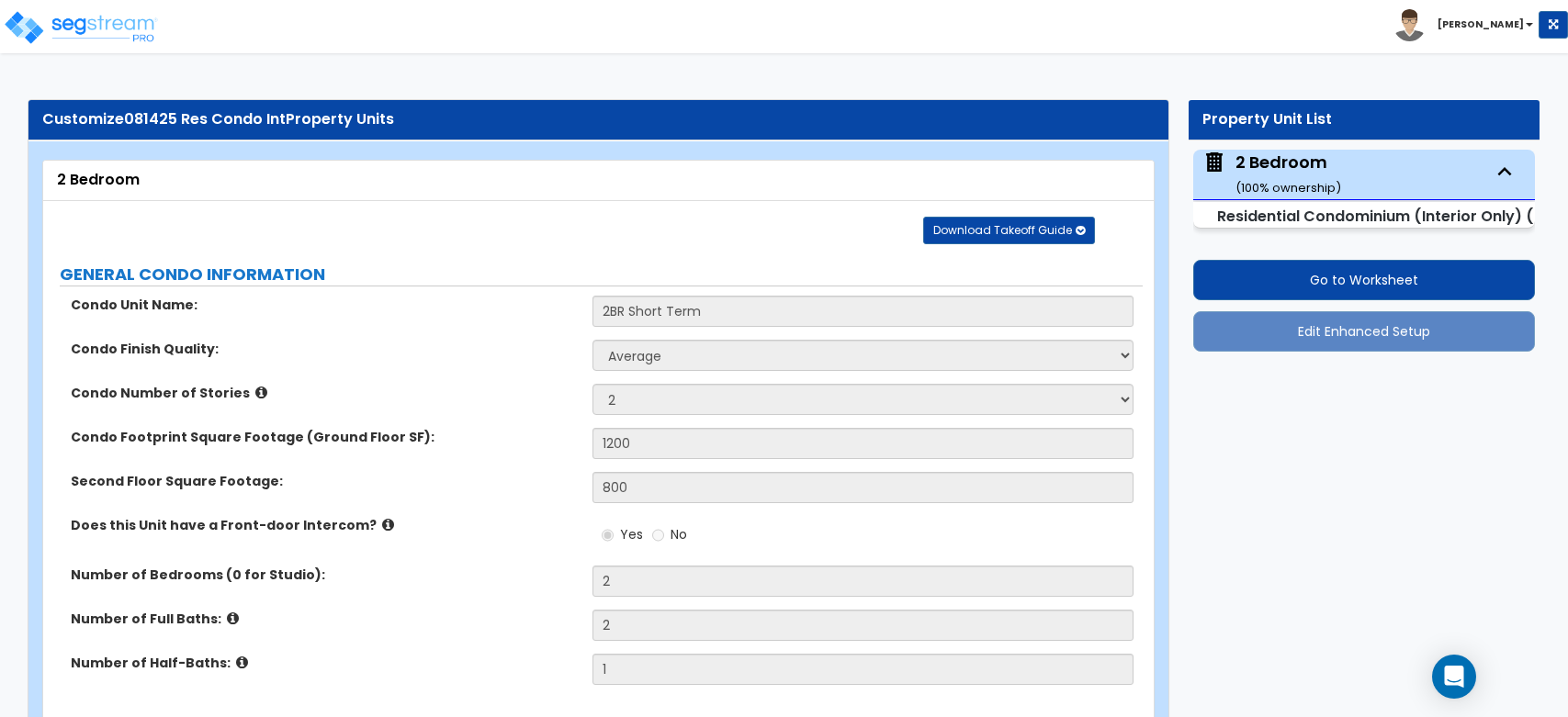
select select "1"
select select "2"
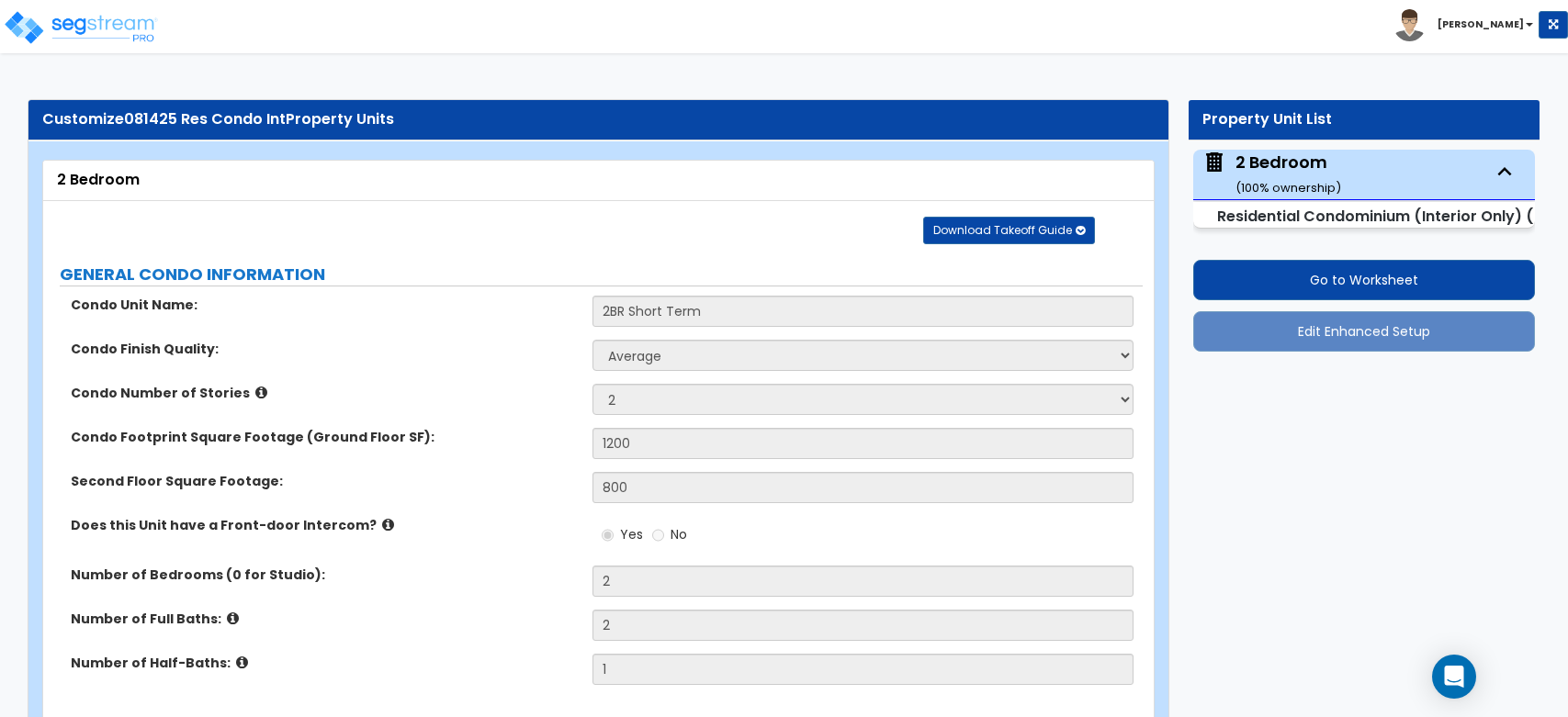
select select "3"
select select "2"
select select "1"
select select "3"
select select "5"
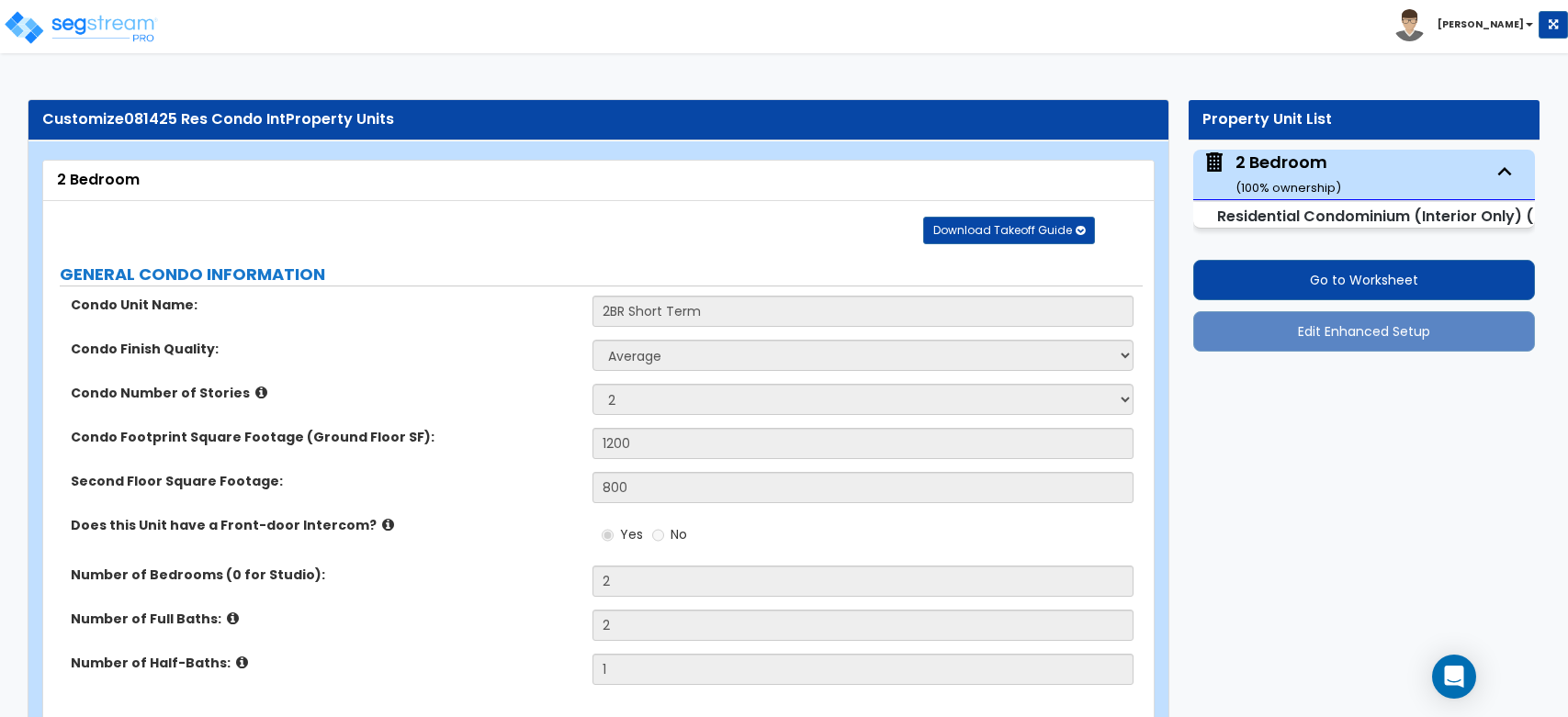
select select "3"
select select "2"
select select "3"
select select "1"
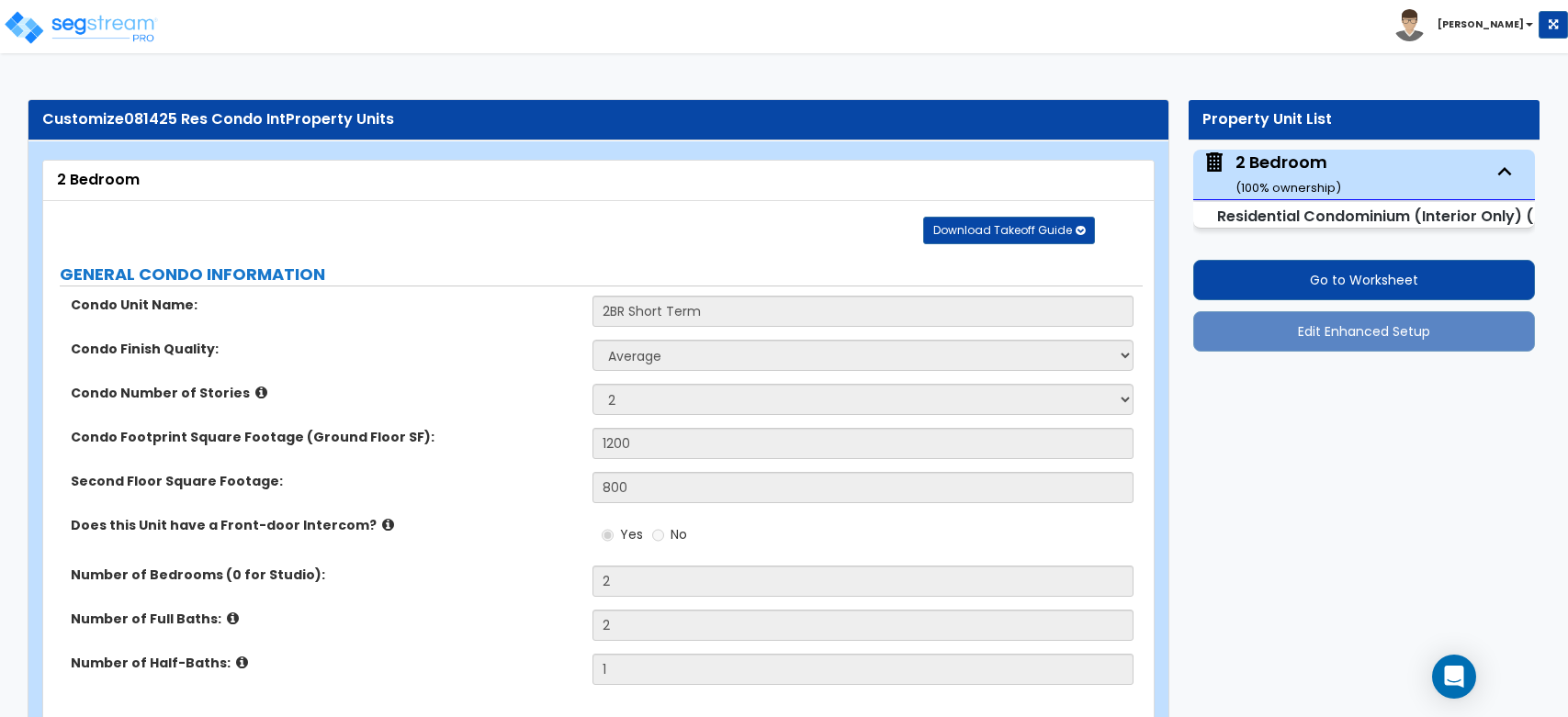
select select "4"
select select "5"
select select "2"
select select "8"
select select "2"
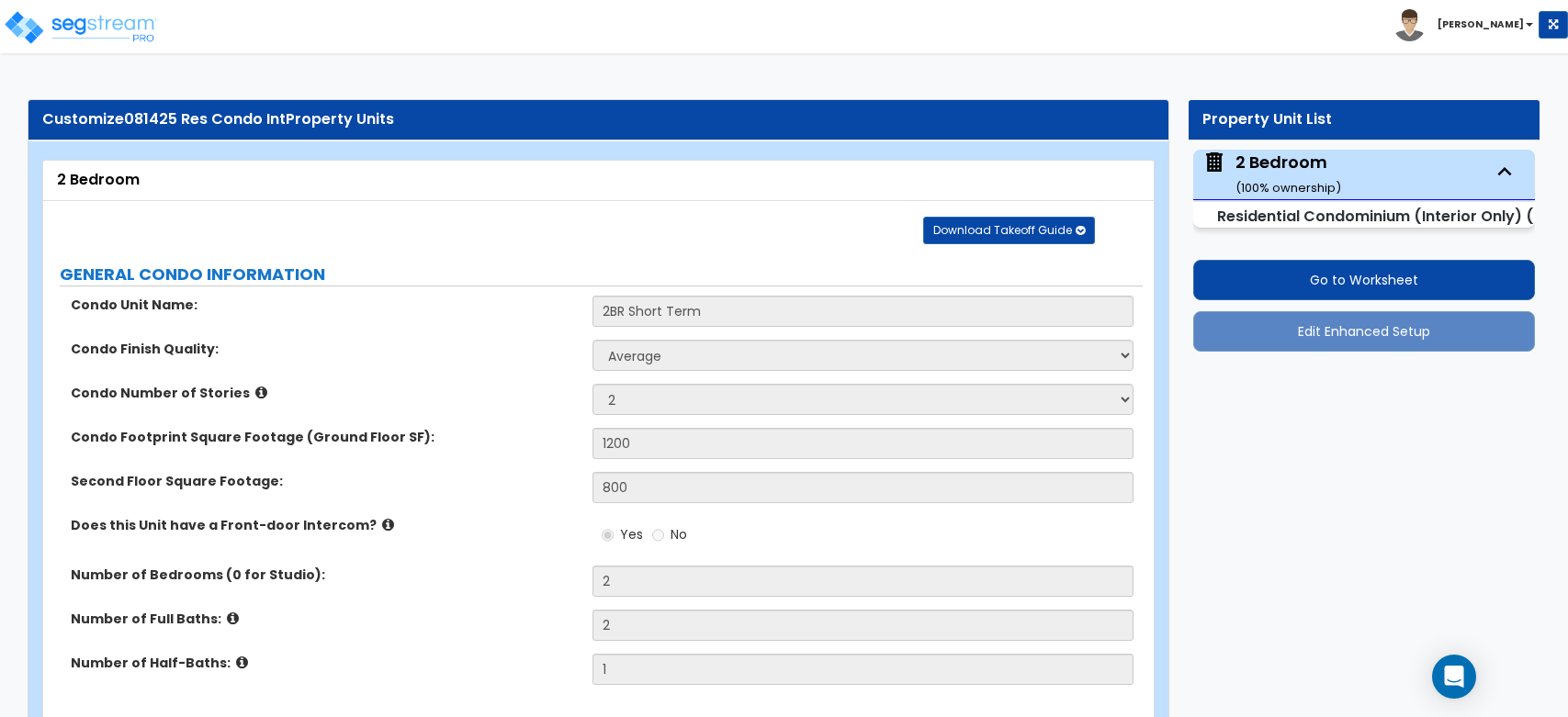
select select "1"
select select "5"
select select "1"
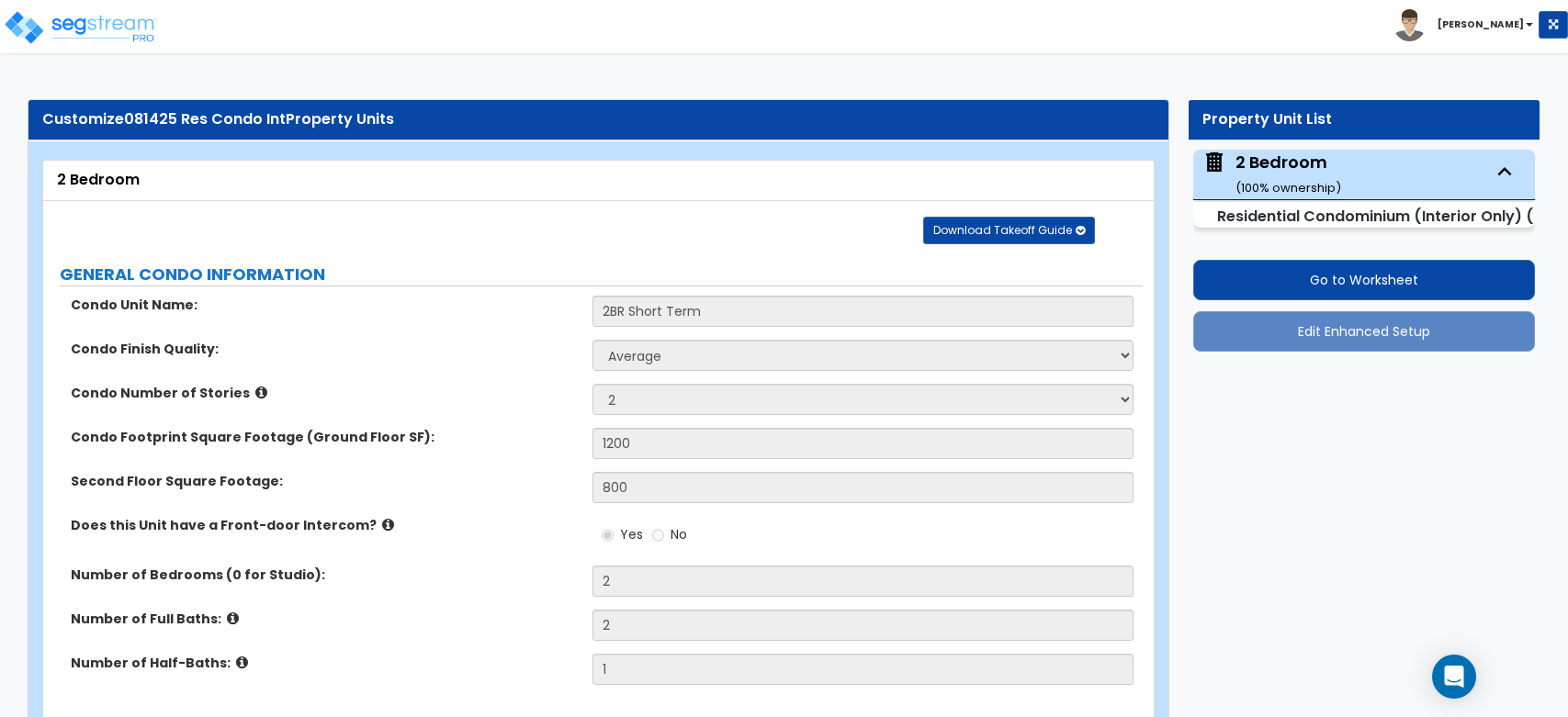
select select "1"
select select "2"
select select "4"
select select "2"
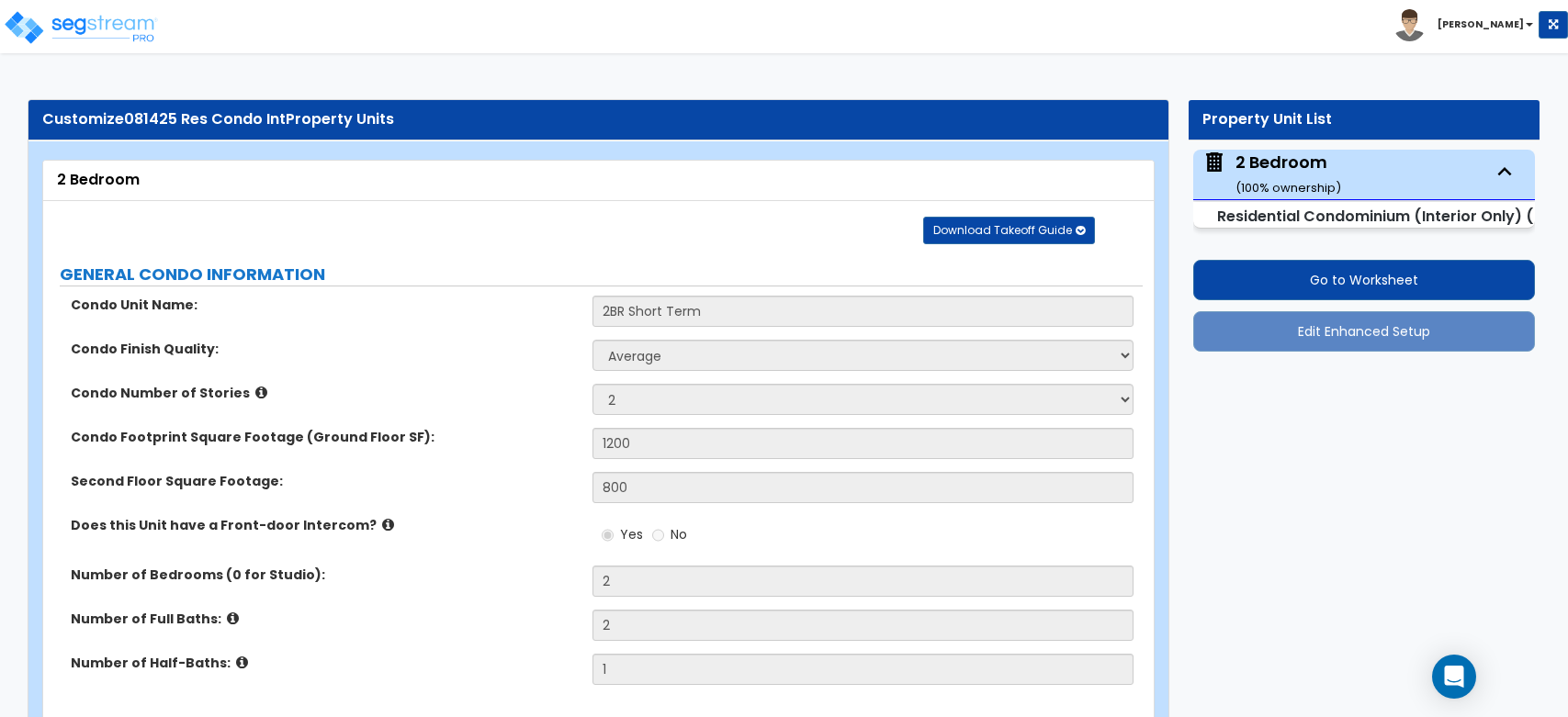
select select "1"
select select "3"
select select "1"
select select "5"
select select "1"
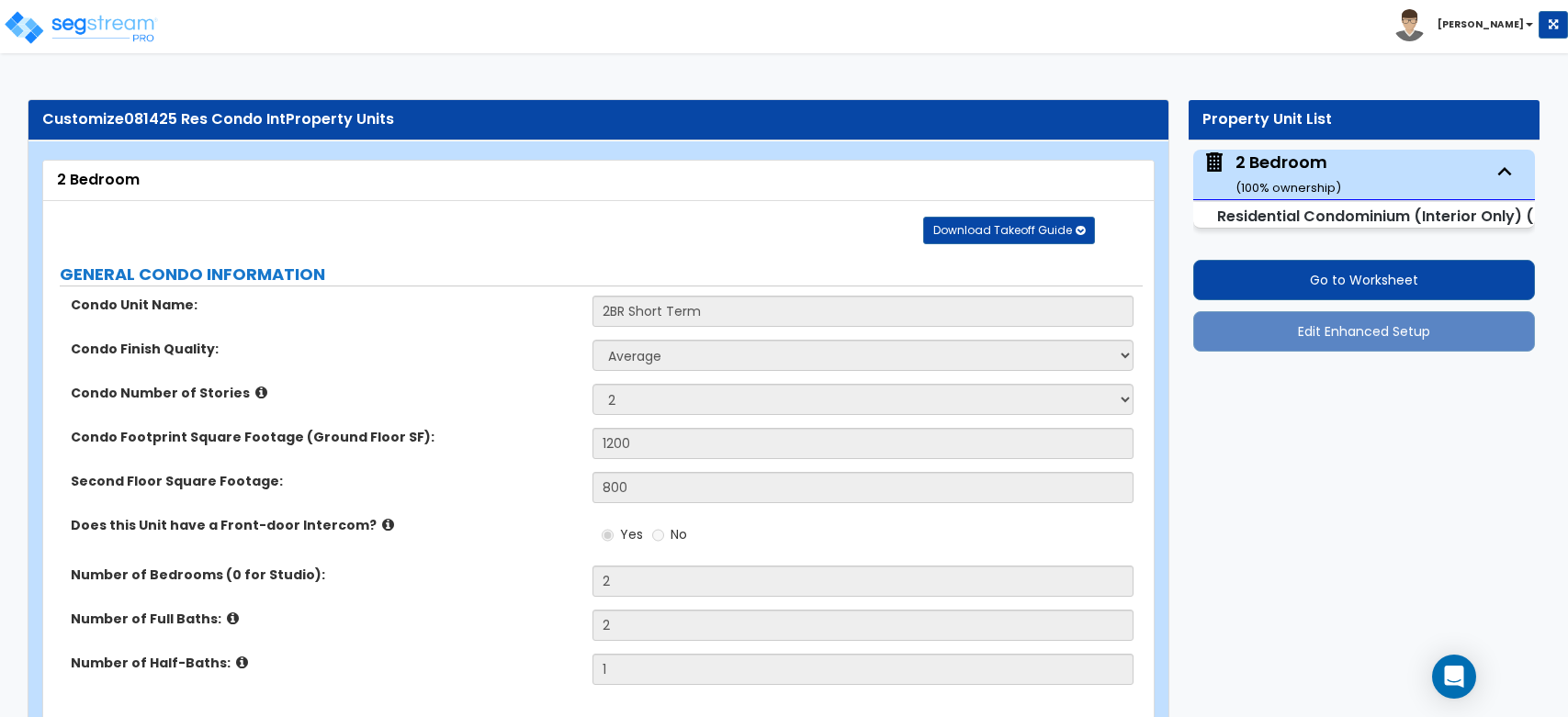
select select "1"
select select "3"
select select "2"
select select "4"
select select "2"
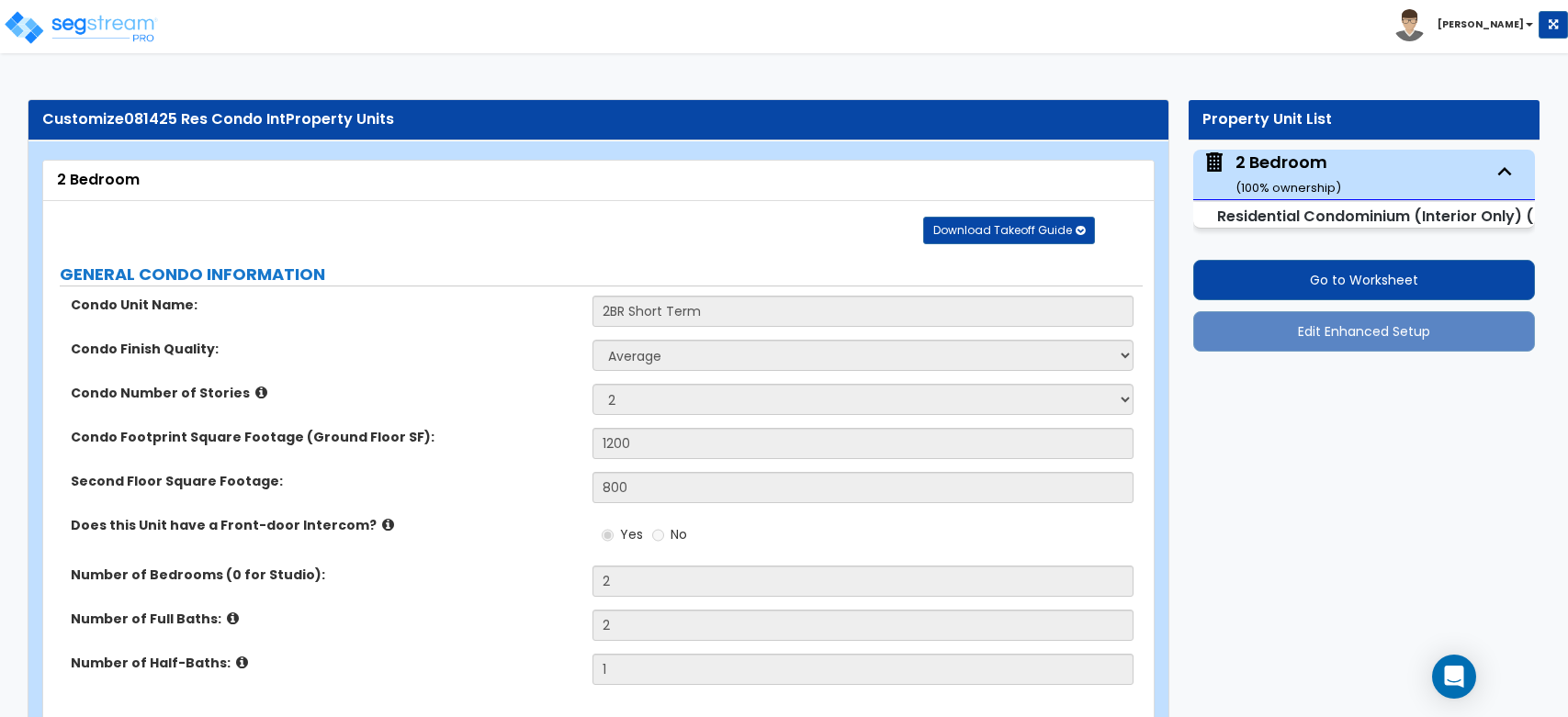
select select "1"
